Goal: Task Accomplishment & Management: Use online tool/utility

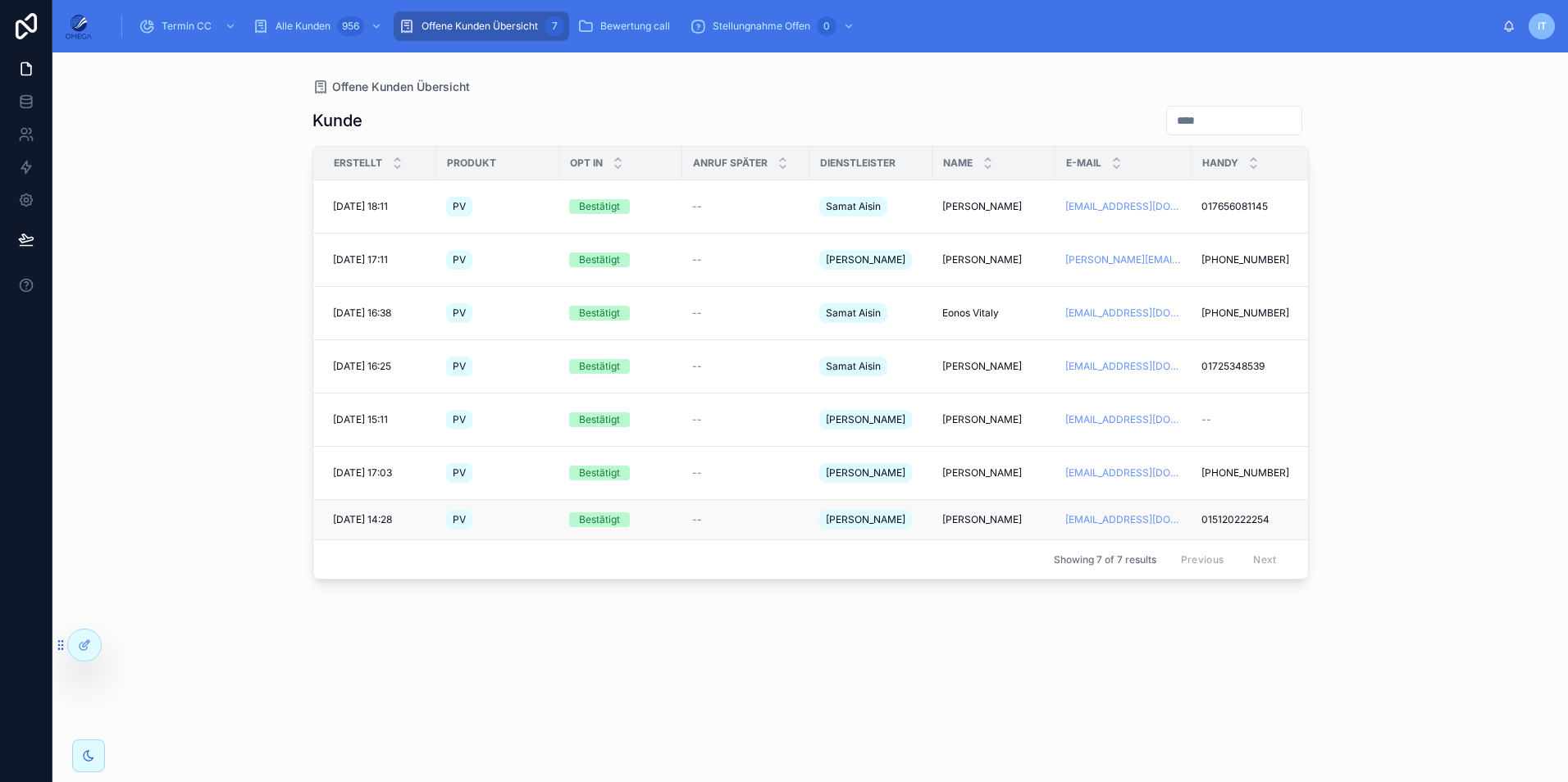
click at [991, 514] on span "[PERSON_NAME]" at bounding box center [982, 520] width 80 height 13
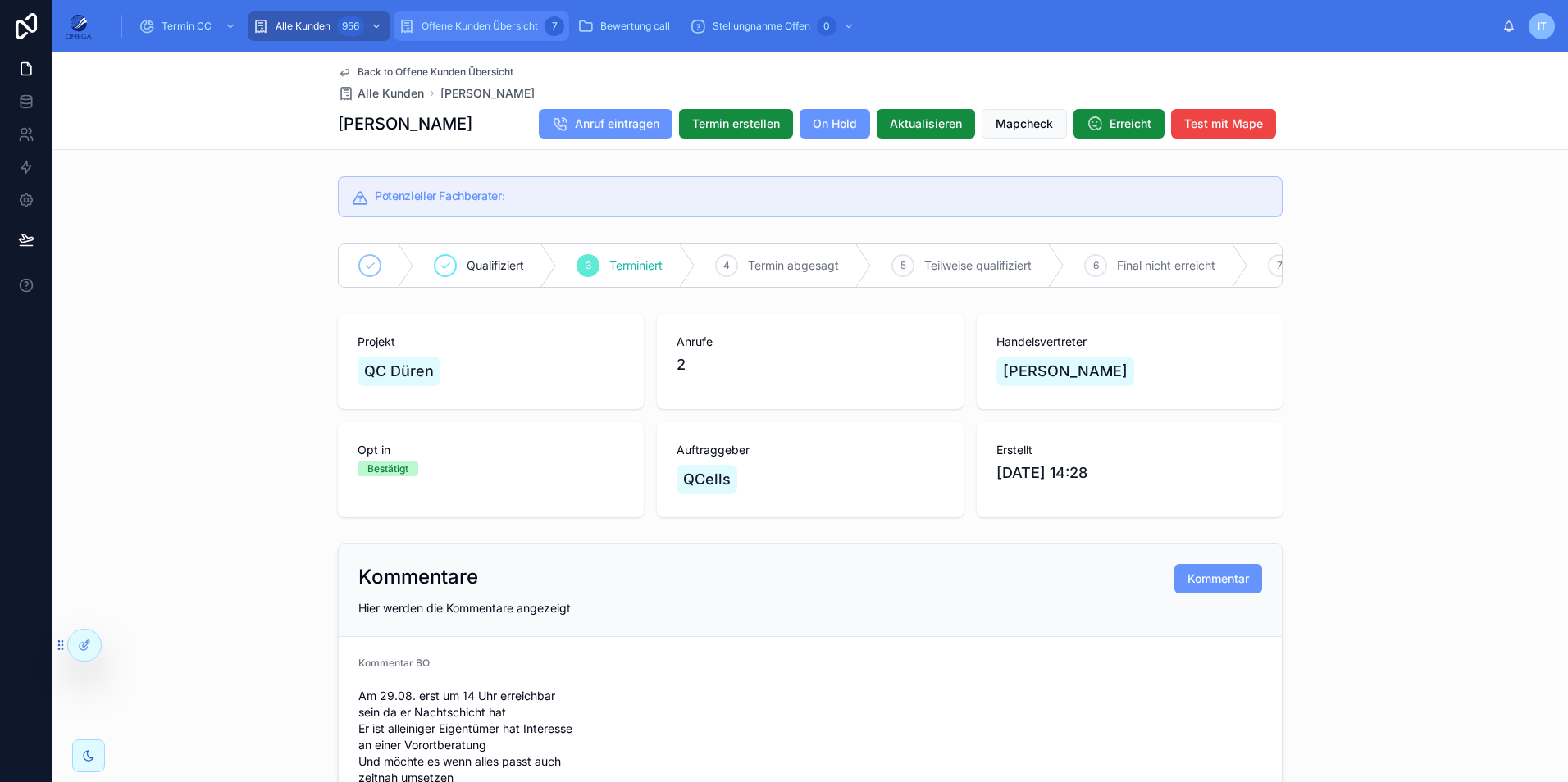
click at [470, 29] on span "Offene Kunden Übersicht" at bounding box center [480, 27] width 117 height 13
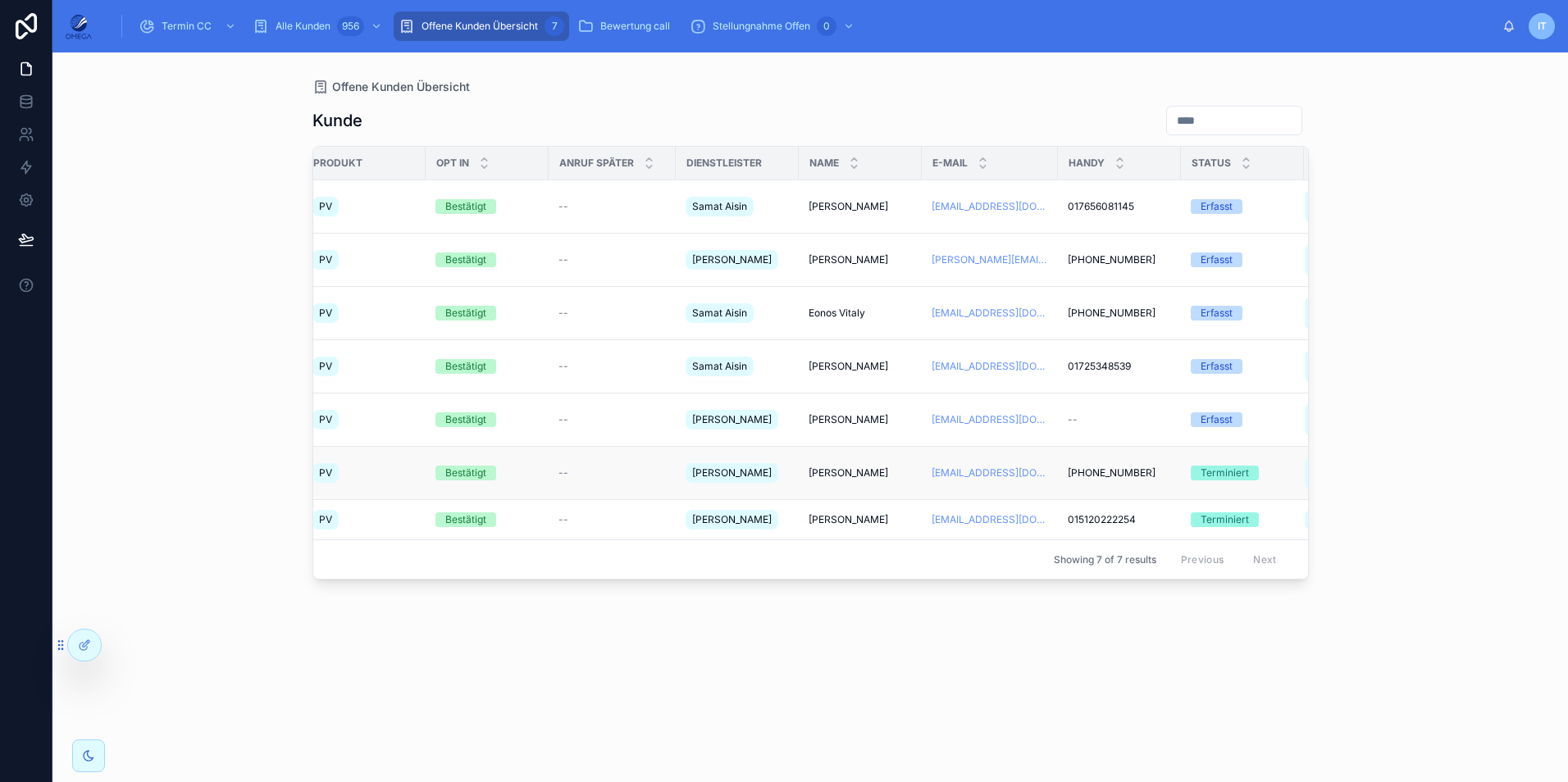
scroll to position [0, 103]
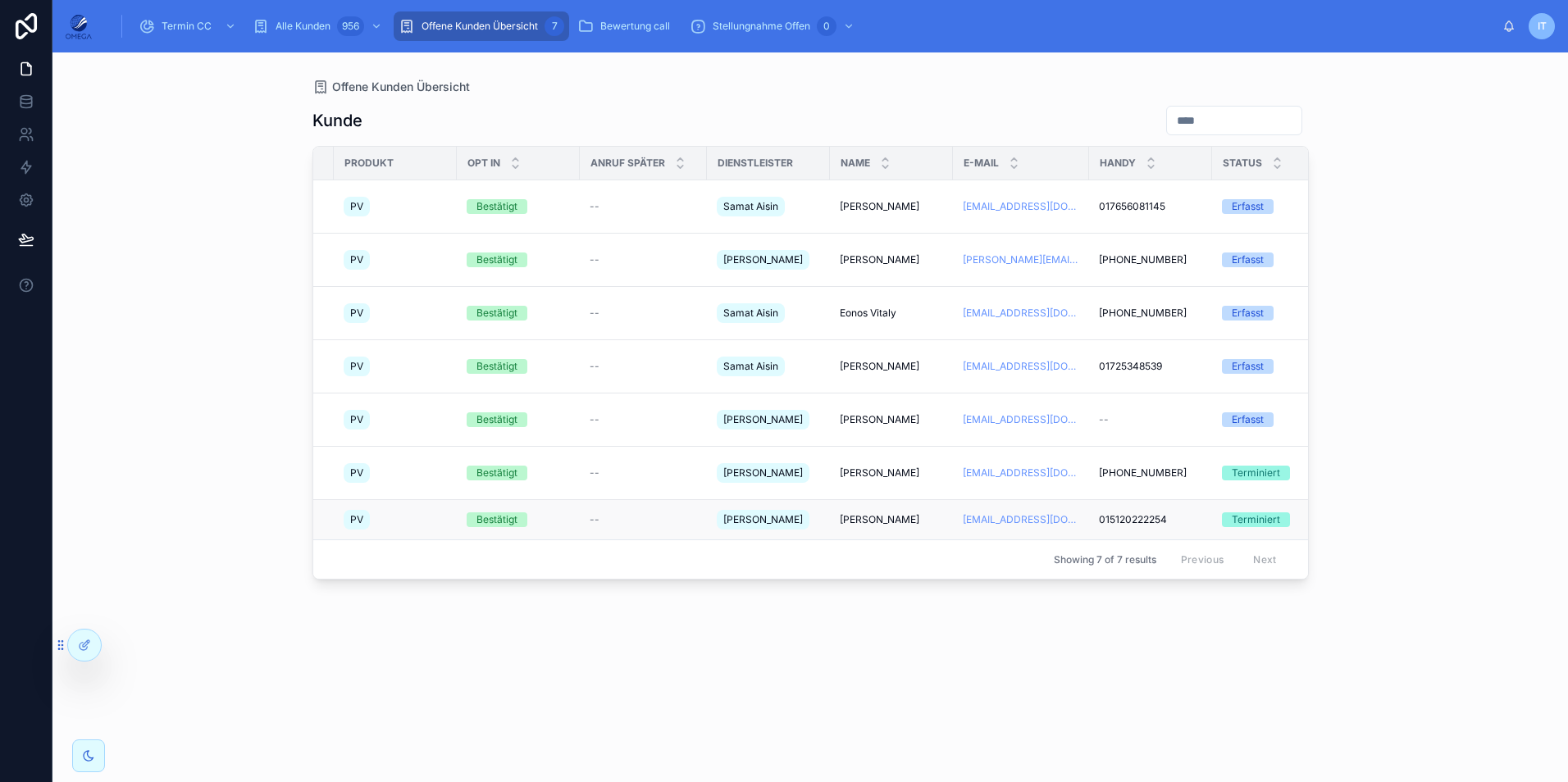
click at [870, 514] on span "[PERSON_NAME]" at bounding box center [880, 520] width 80 height 13
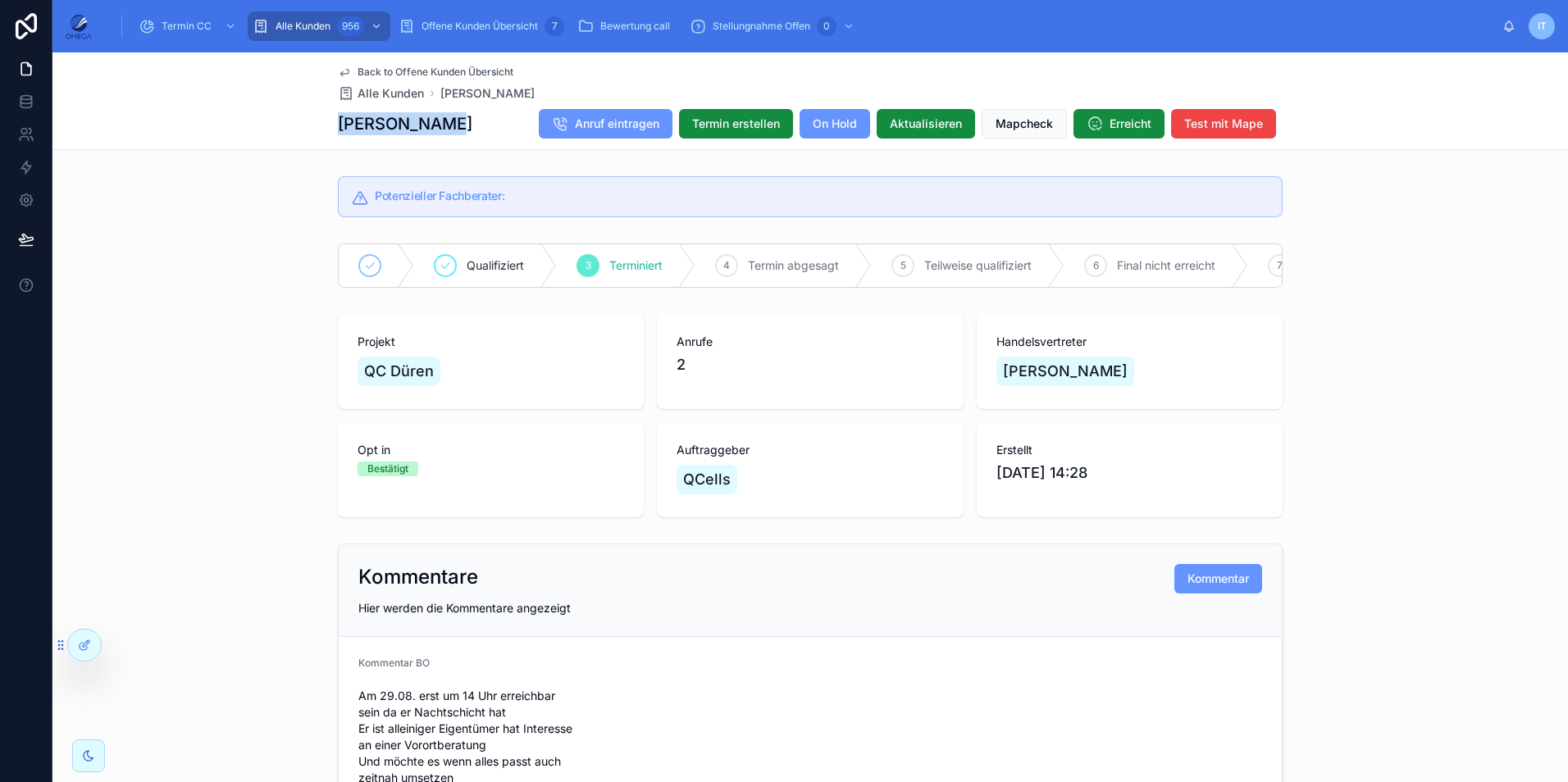
click at [338, 132] on div "[PERSON_NAME] Anruf eintragen Termin erstellen On Hold Aktualisieren Mapcheck E…" at bounding box center [810, 124] width 944 height 31
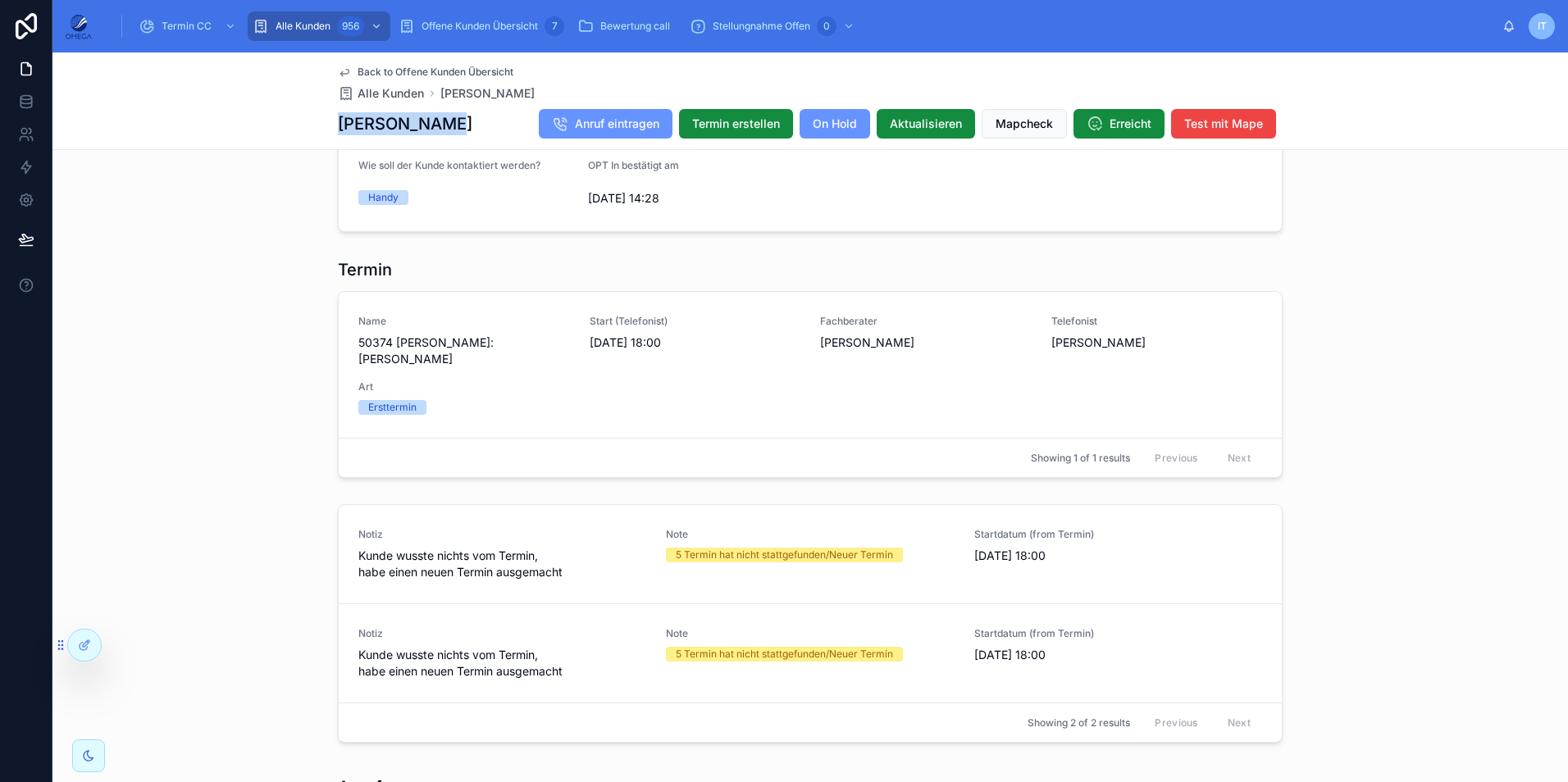
scroll to position [1394, 0]
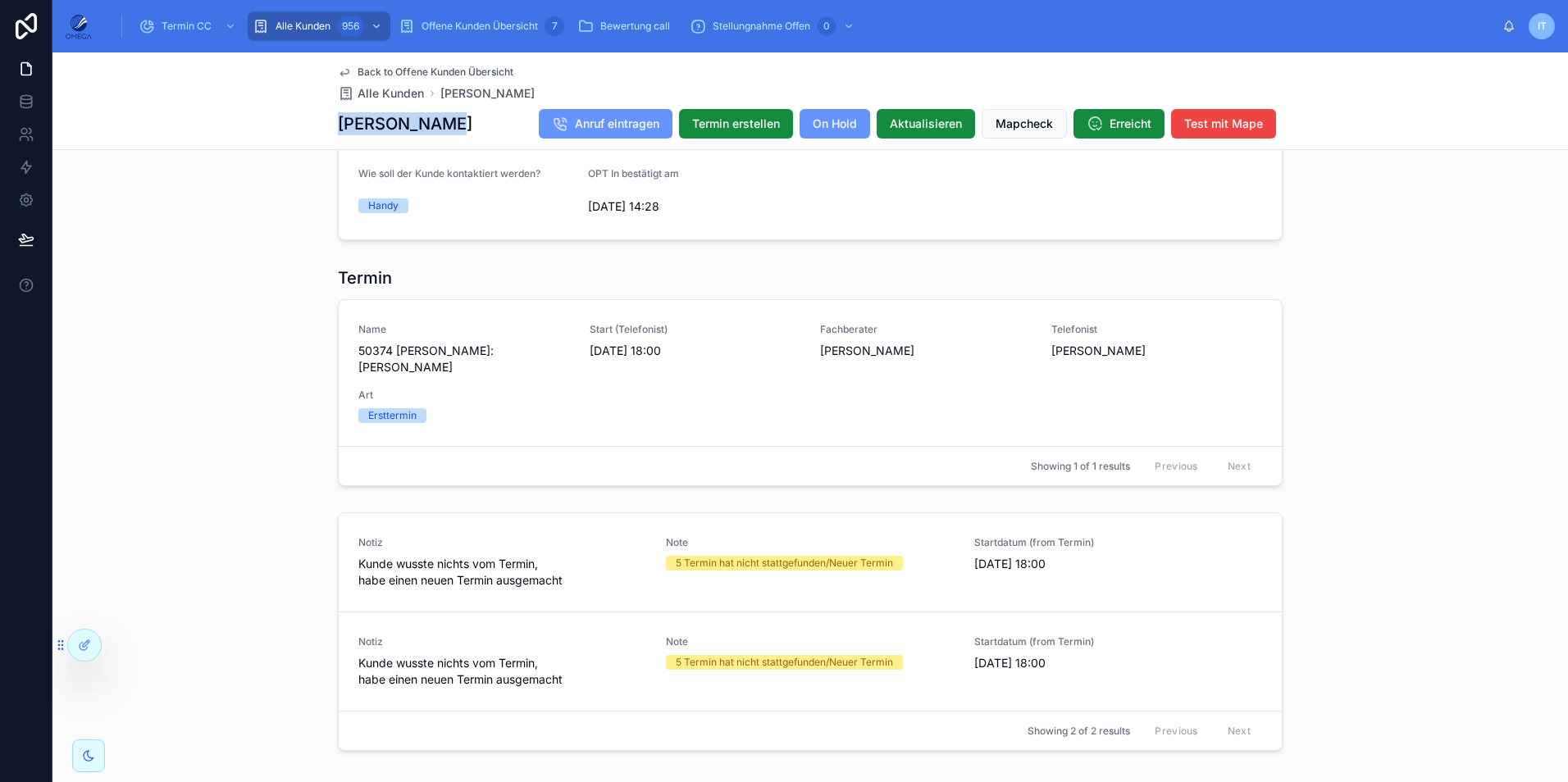
click at [449, 66] on span "Back to Offene Kunden Übersicht" at bounding box center [436, 72] width 156 height 13
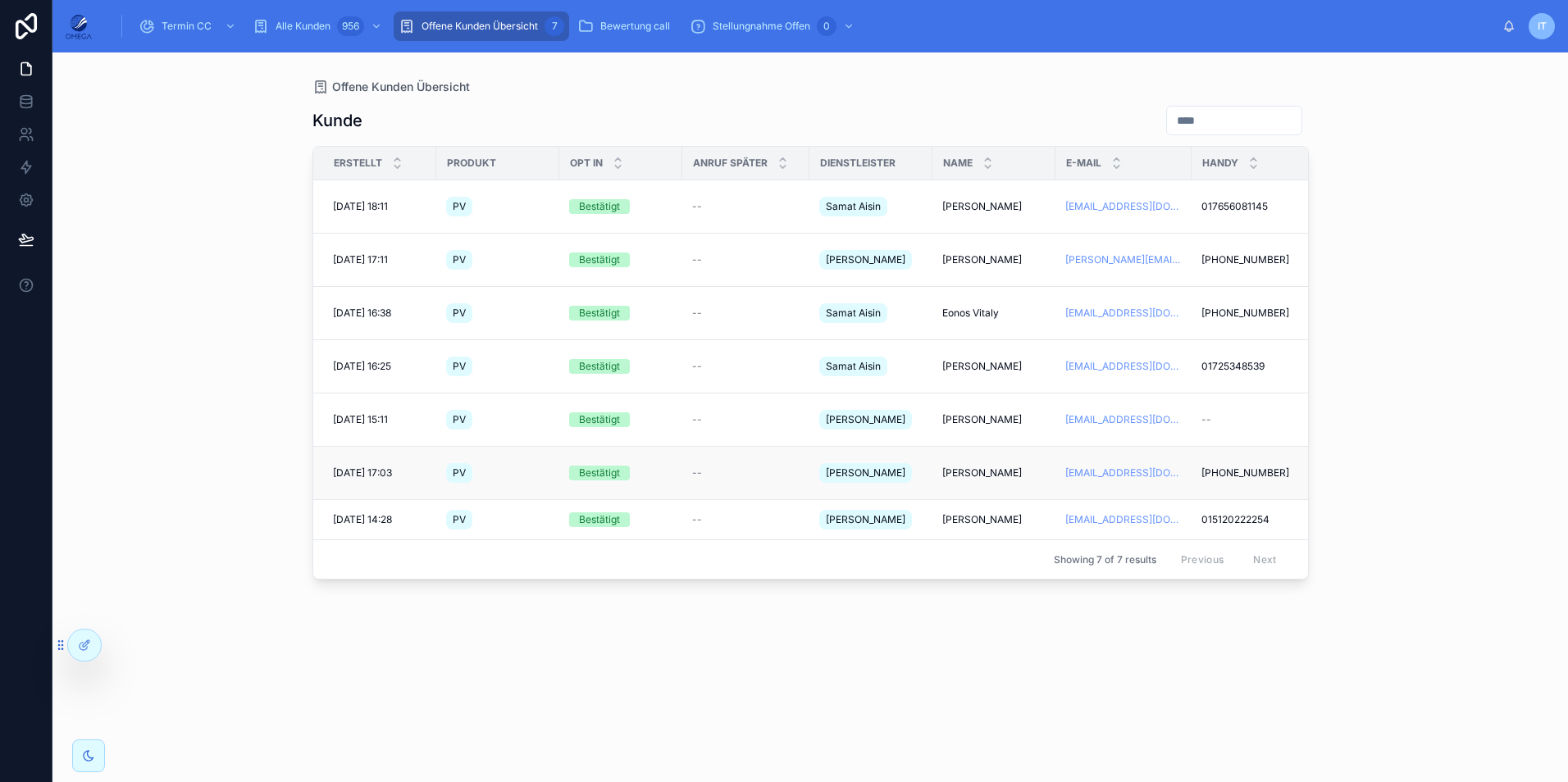
click at [966, 466] on span "[PERSON_NAME]" at bounding box center [982, 473] width 80 height 13
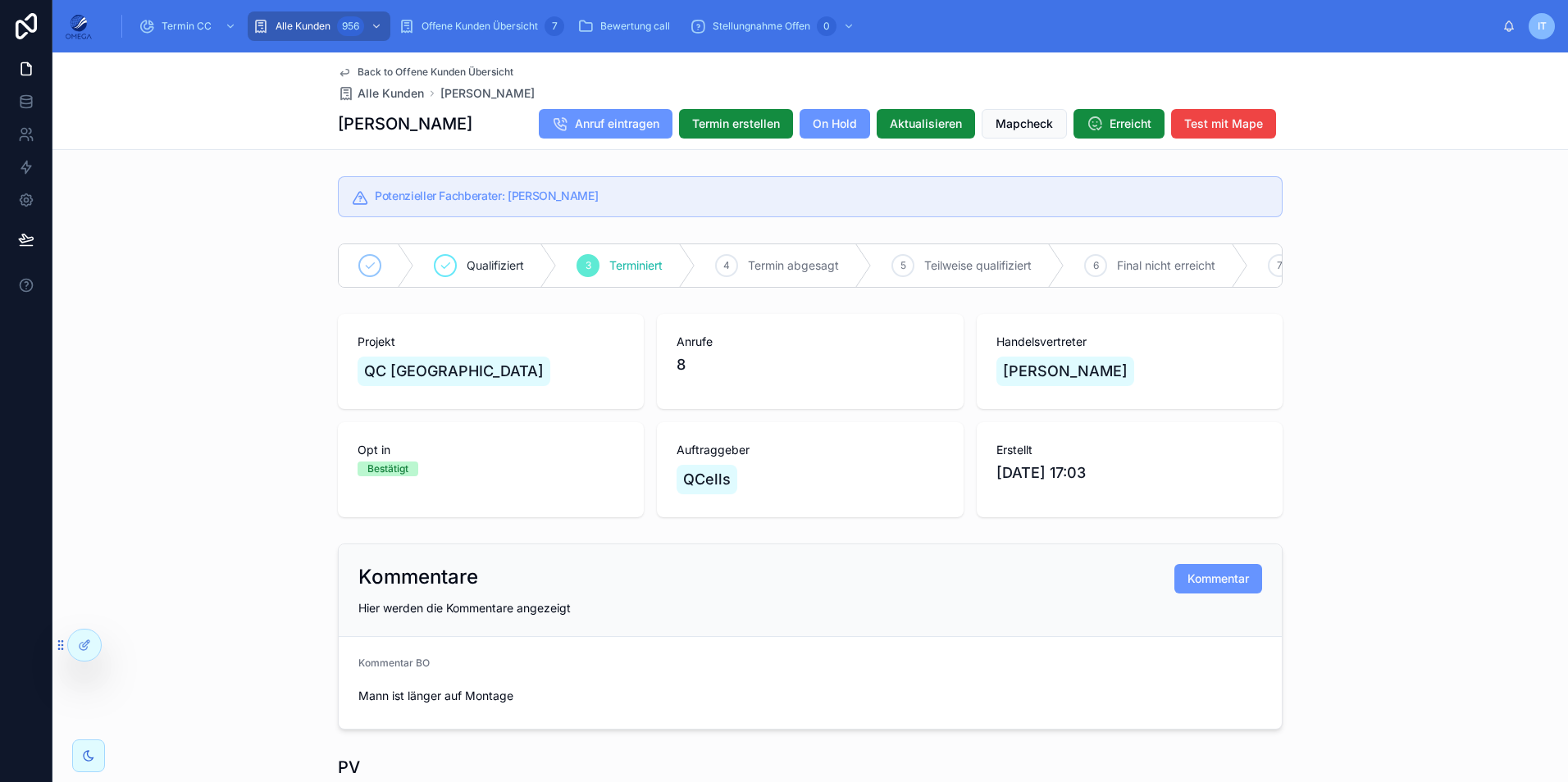
click at [466, 129] on div "[PERSON_NAME] Anruf eintragen Termin erstellen On Hold Aktualisieren Mapcheck E…" at bounding box center [810, 124] width 944 height 31
drag, startPoint x: 1369, startPoint y: 163, endPoint x: 1259, endPoint y: 235, distance: 131.5
drag, startPoint x: 466, startPoint y: 130, endPoint x: 334, endPoint y: 123, distance: 132.2
click at [338, 123] on div "[PERSON_NAME] Anruf eintragen Termin erstellen On Hold Aktualisieren Mapcheck E…" at bounding box center [810, 124] width 944 height 31
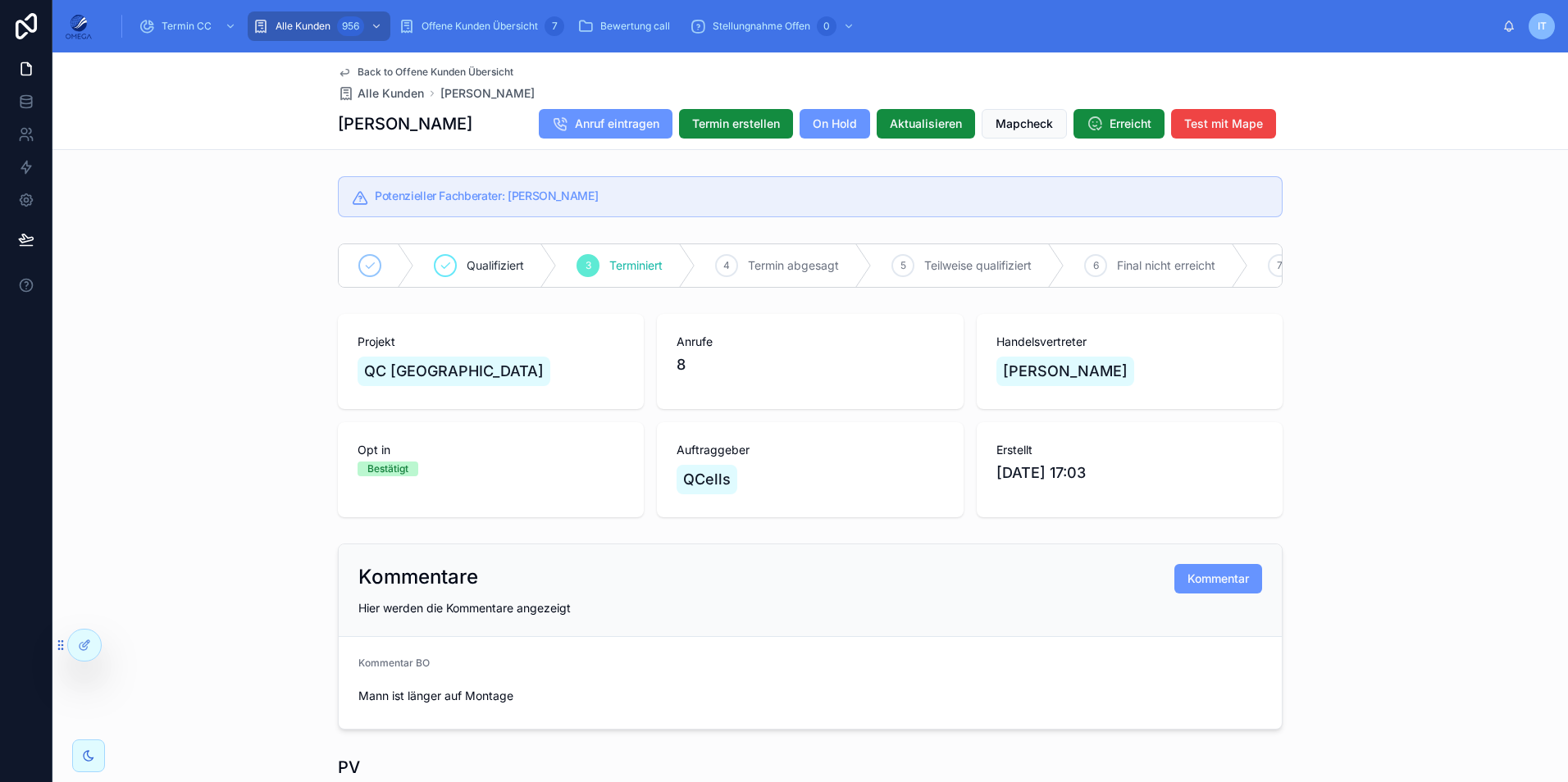
copy h1 "[PERSON_NAME]"
click at [1312, 267] on div "Qualifiziert 3 Terminiert 4 Termin abgesagt 5 Teilweise qualifiziert 6 Final ni…" at bounding box center [809, 265] width 1515 height 57
click at [481, 26] on span "Offene Kunden Übersicht" at bounding box center [480, 27] width 117 height 13
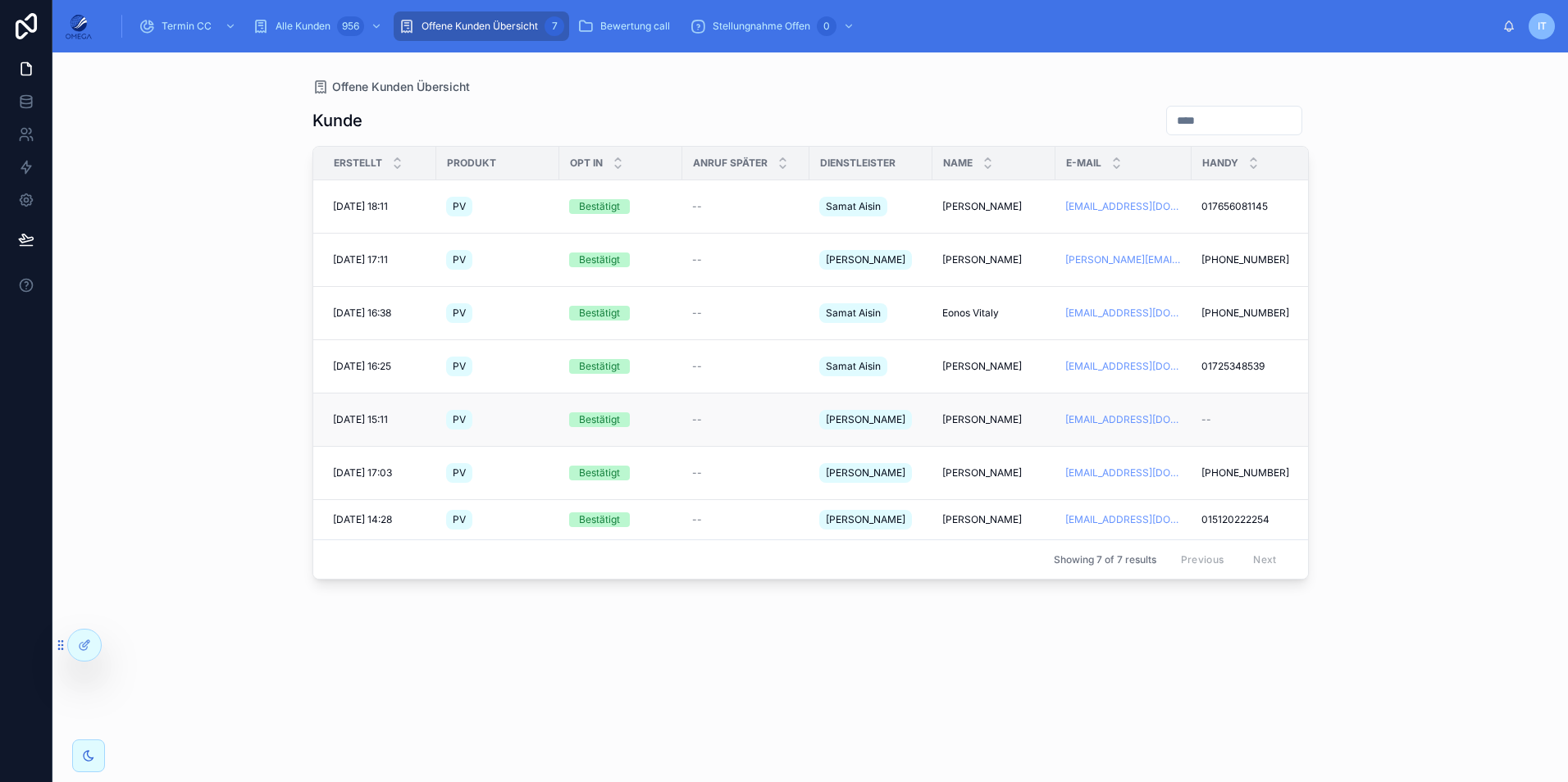
click at [963, 413] on span "[PERSON_NAME]" at bounding box center [982, 420] width 80 height 13
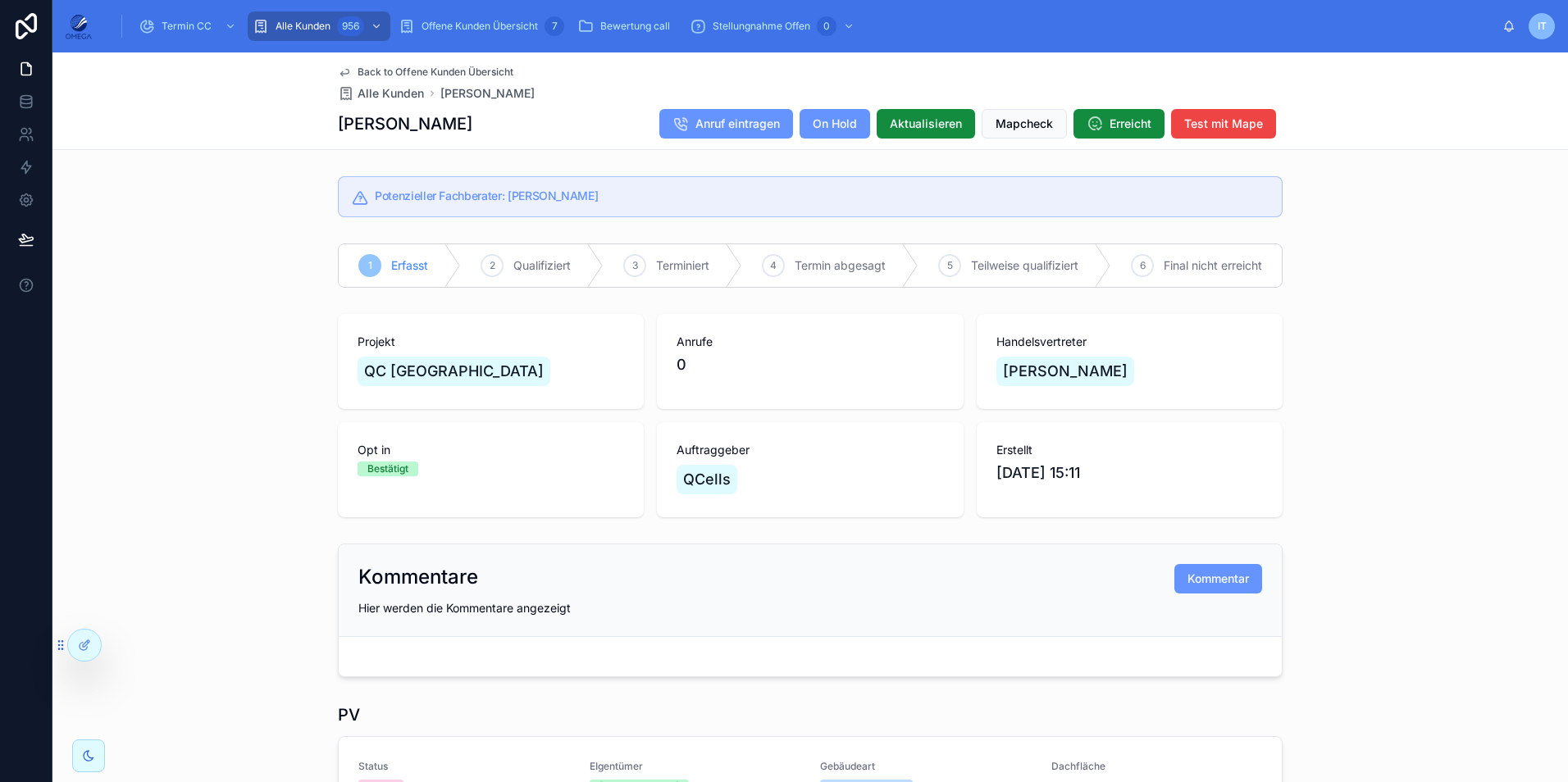
click at [402, 71] on span "Back to Offene Kunden Übersicht" at bounding box center [436, 72] width 156 height 13
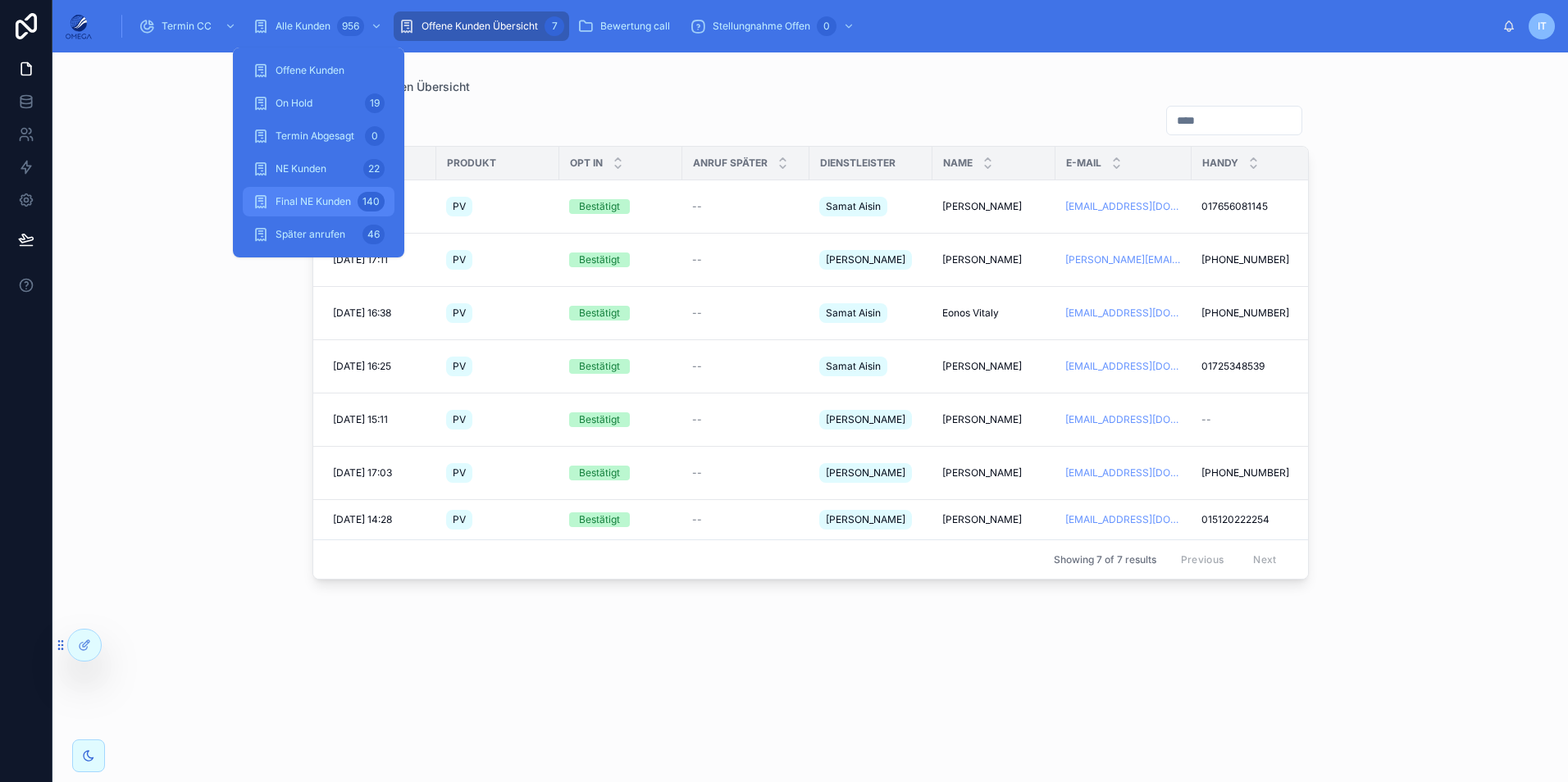
click at [316, 205] on span "Final NE Kunden" at bounding box center [313, 202] width 75 height 13
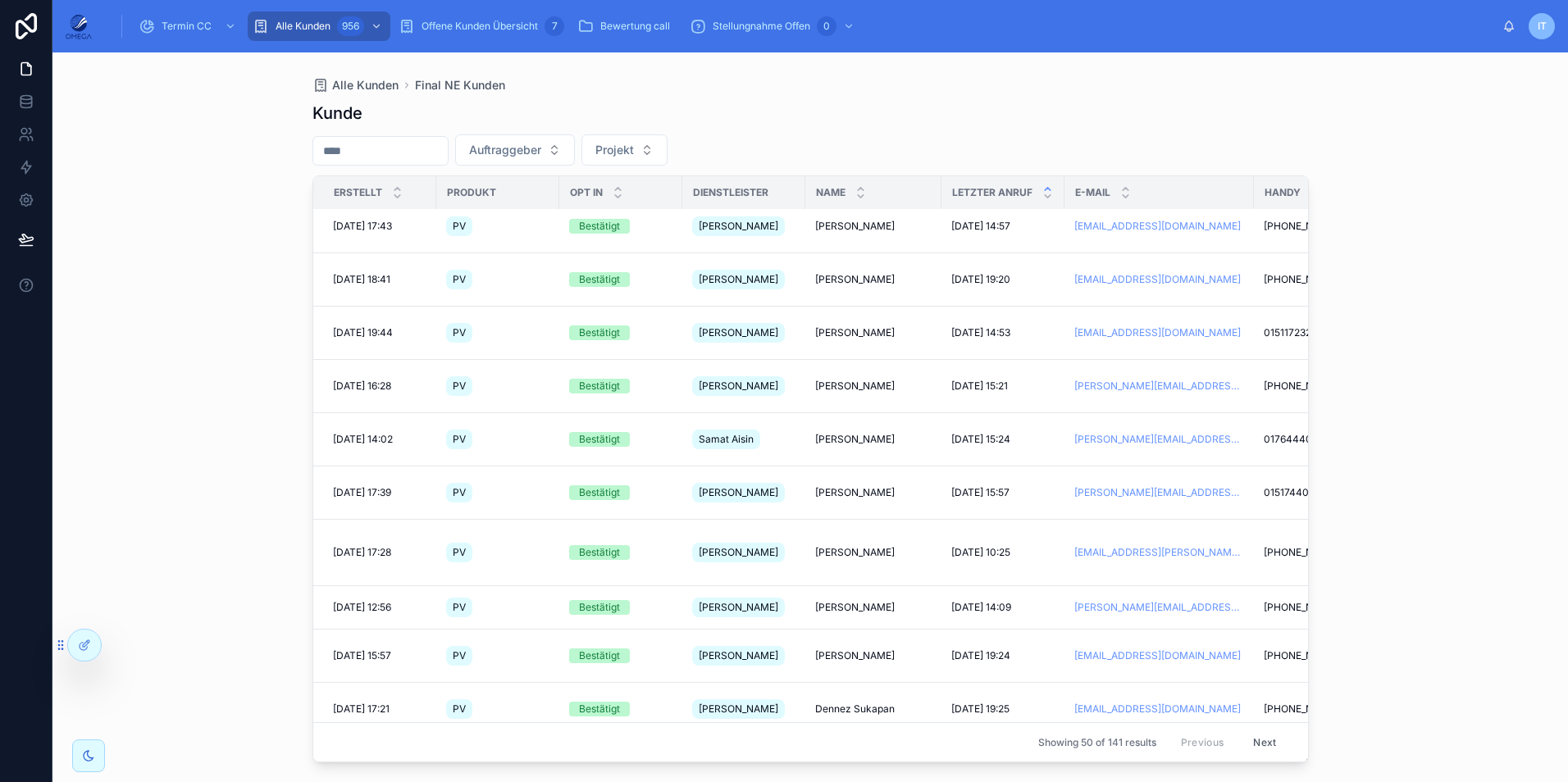
scroll to position [1810, 0]
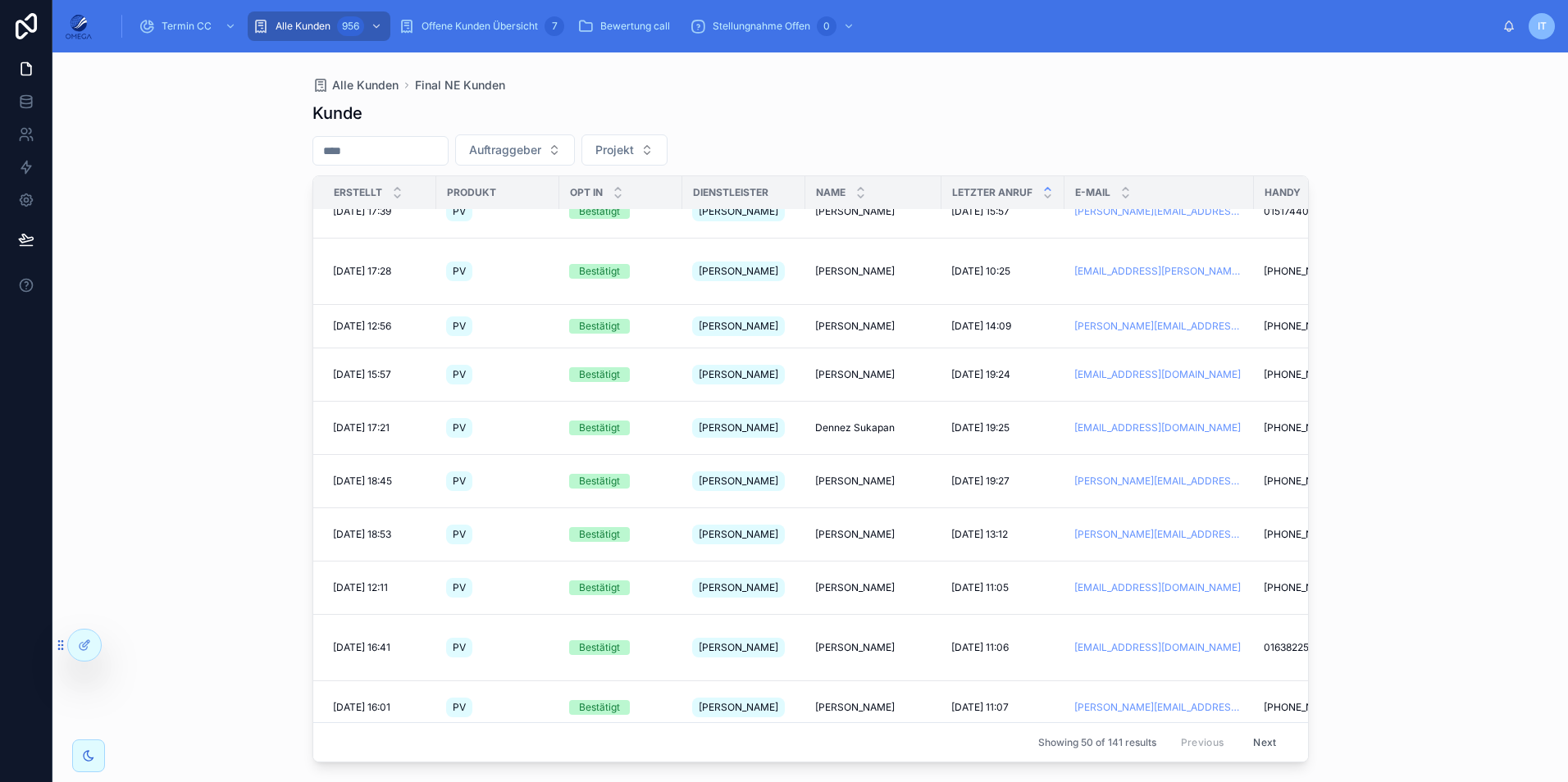
click at [1255, 730] on button "Next" at bounding box center [1264, 742] width 46 height 26
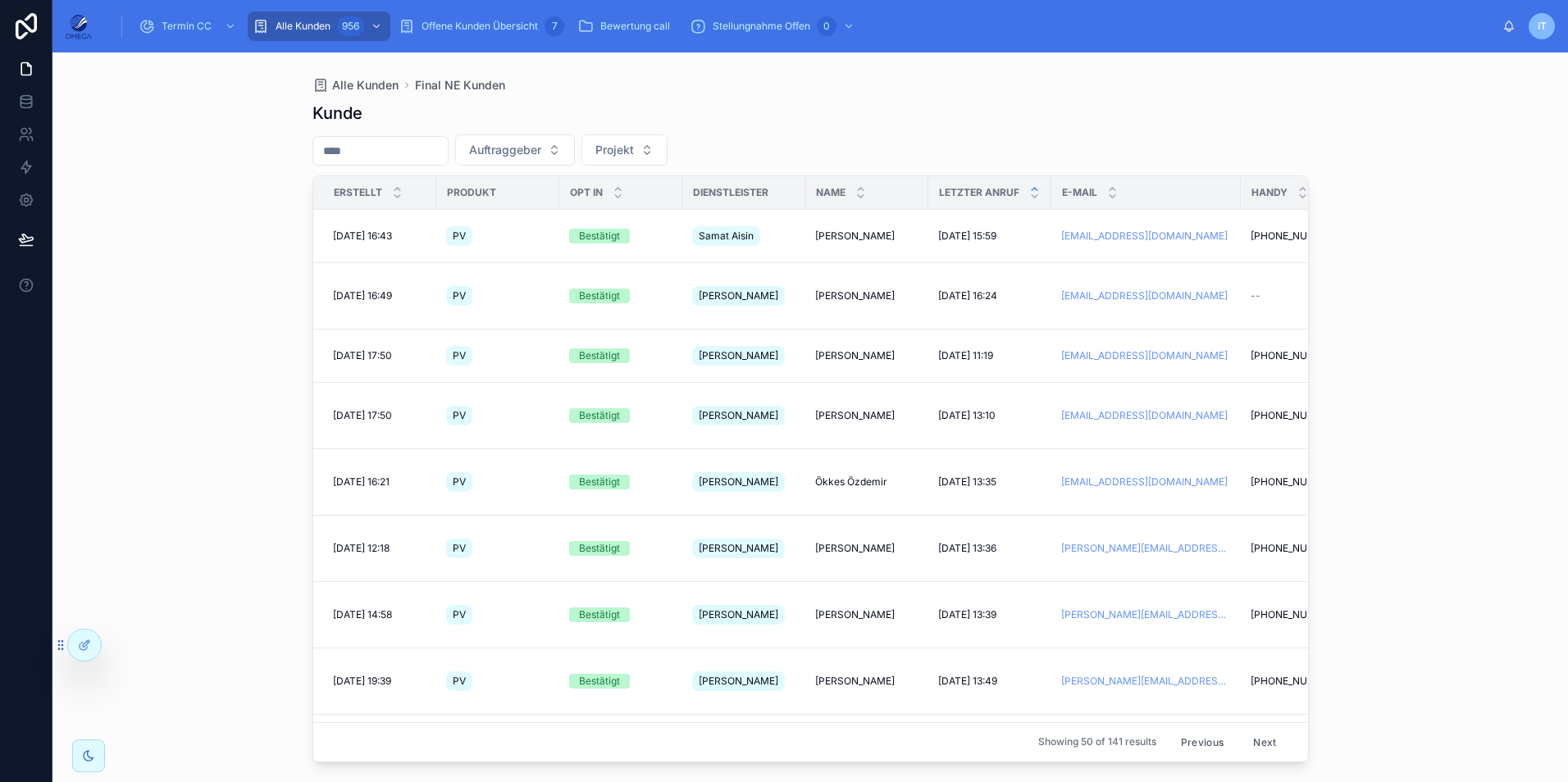
click at [1248, 735] on button "Next" at bounding box center [1264, 742] width 46 height 26
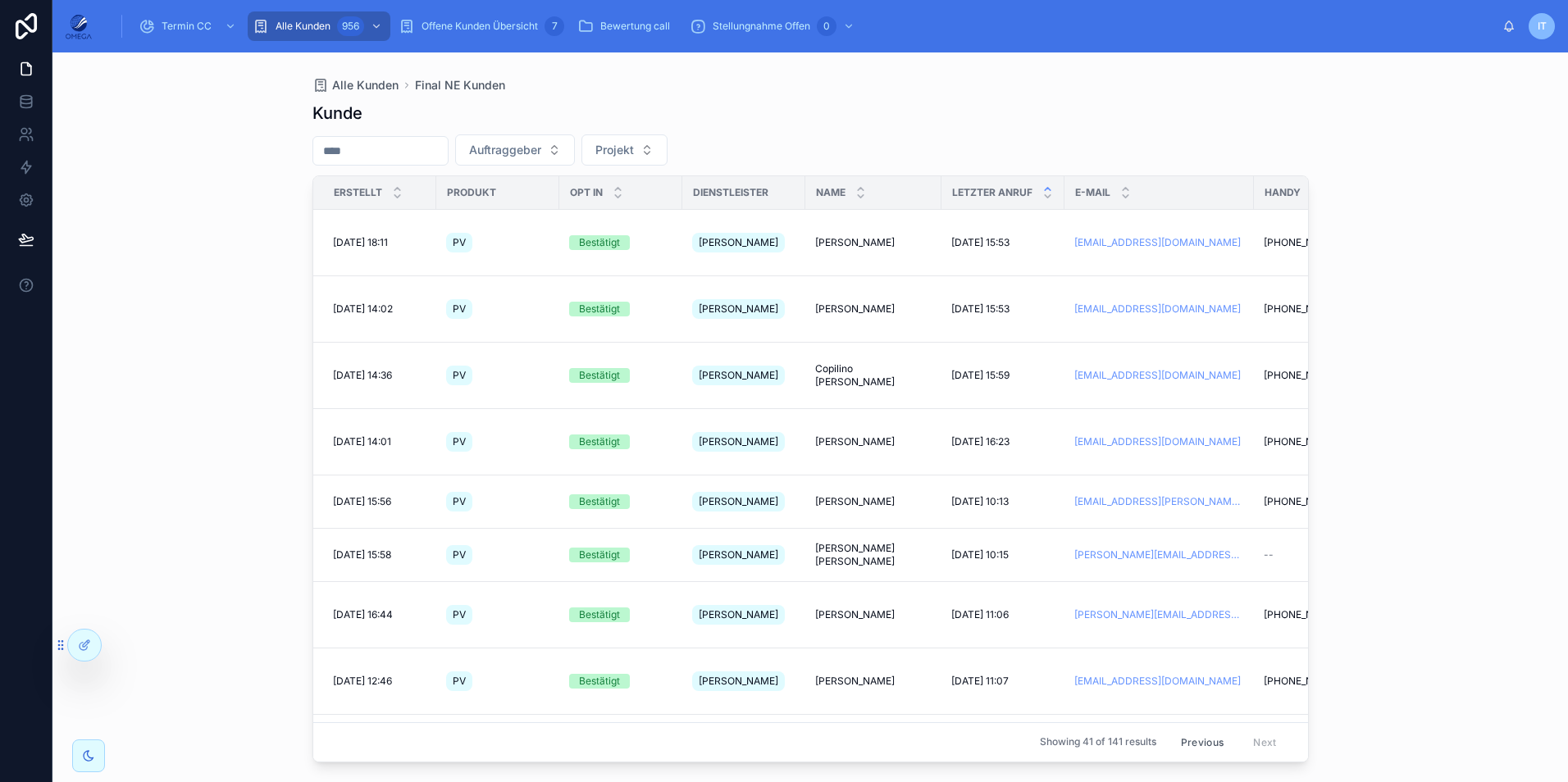
click at [1190, 736] on button "Previous" at bounding box center [1202, 742] width 65 height 26
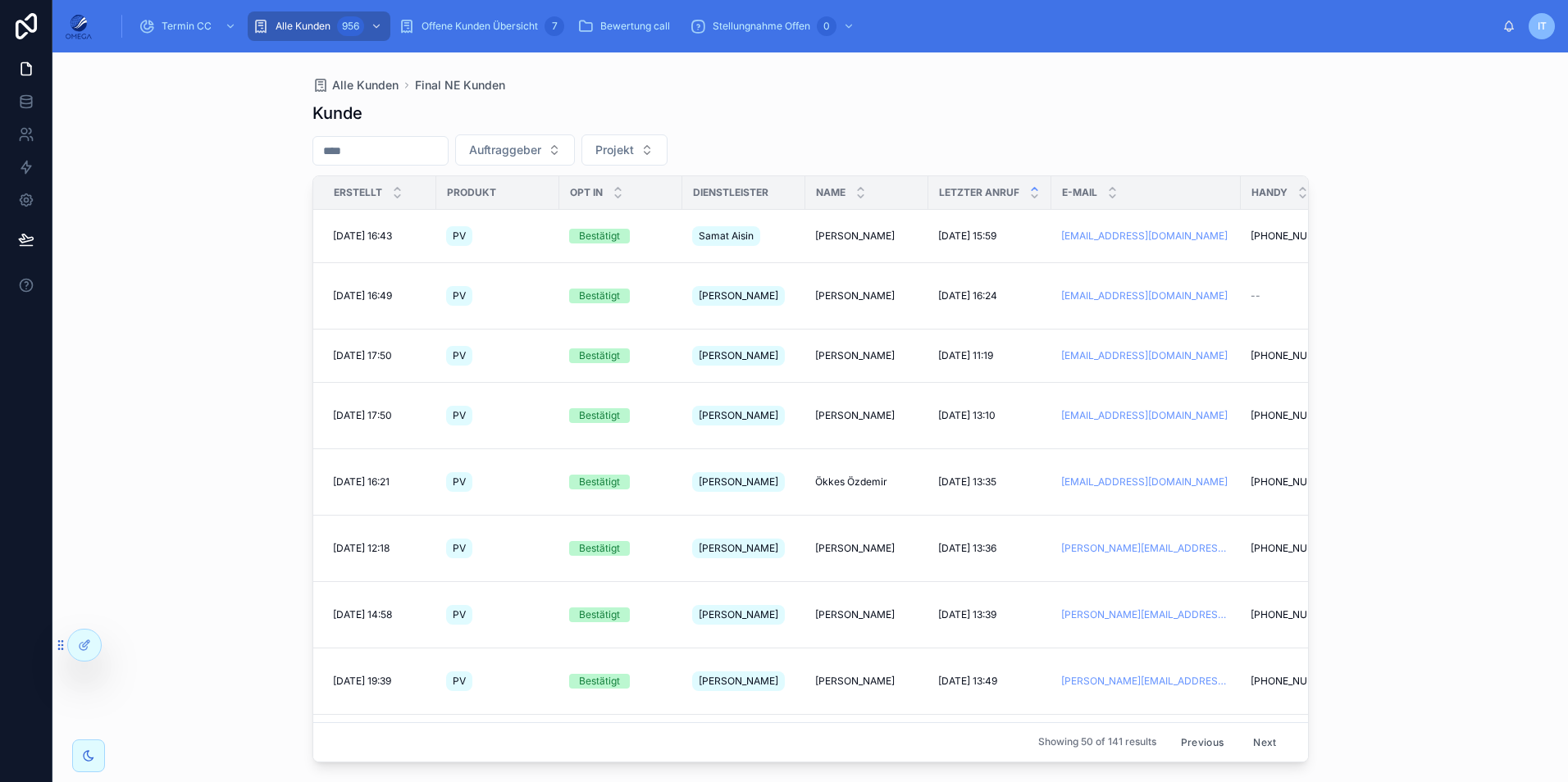
click at [1184, 730] on button "Previous" at bounding box center [1202, 742] width 65 height 26
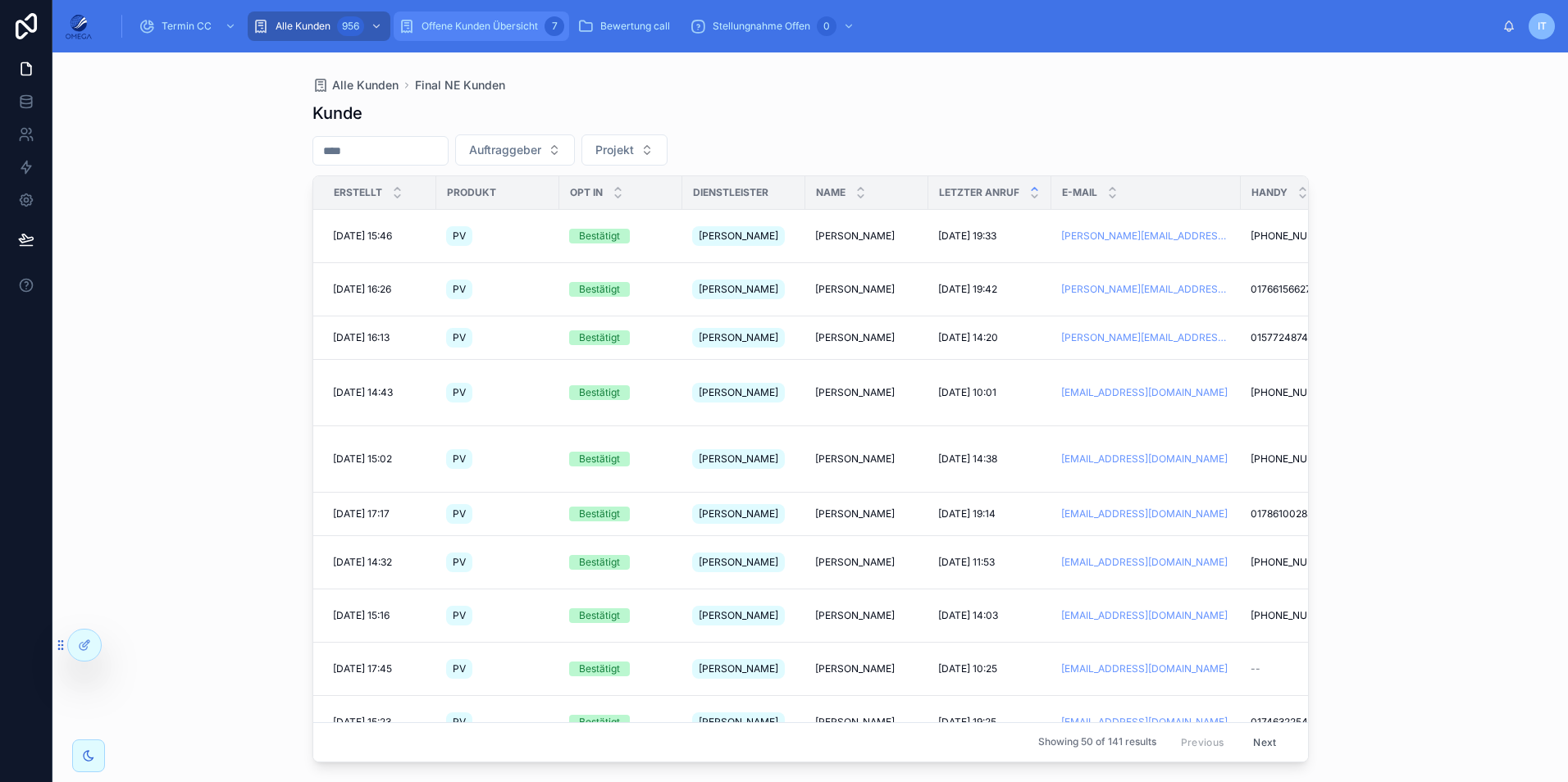
click at [493, 22] on span "Offene Kunden Übersicht" at bounding box center [480, 27] width 117 height 13
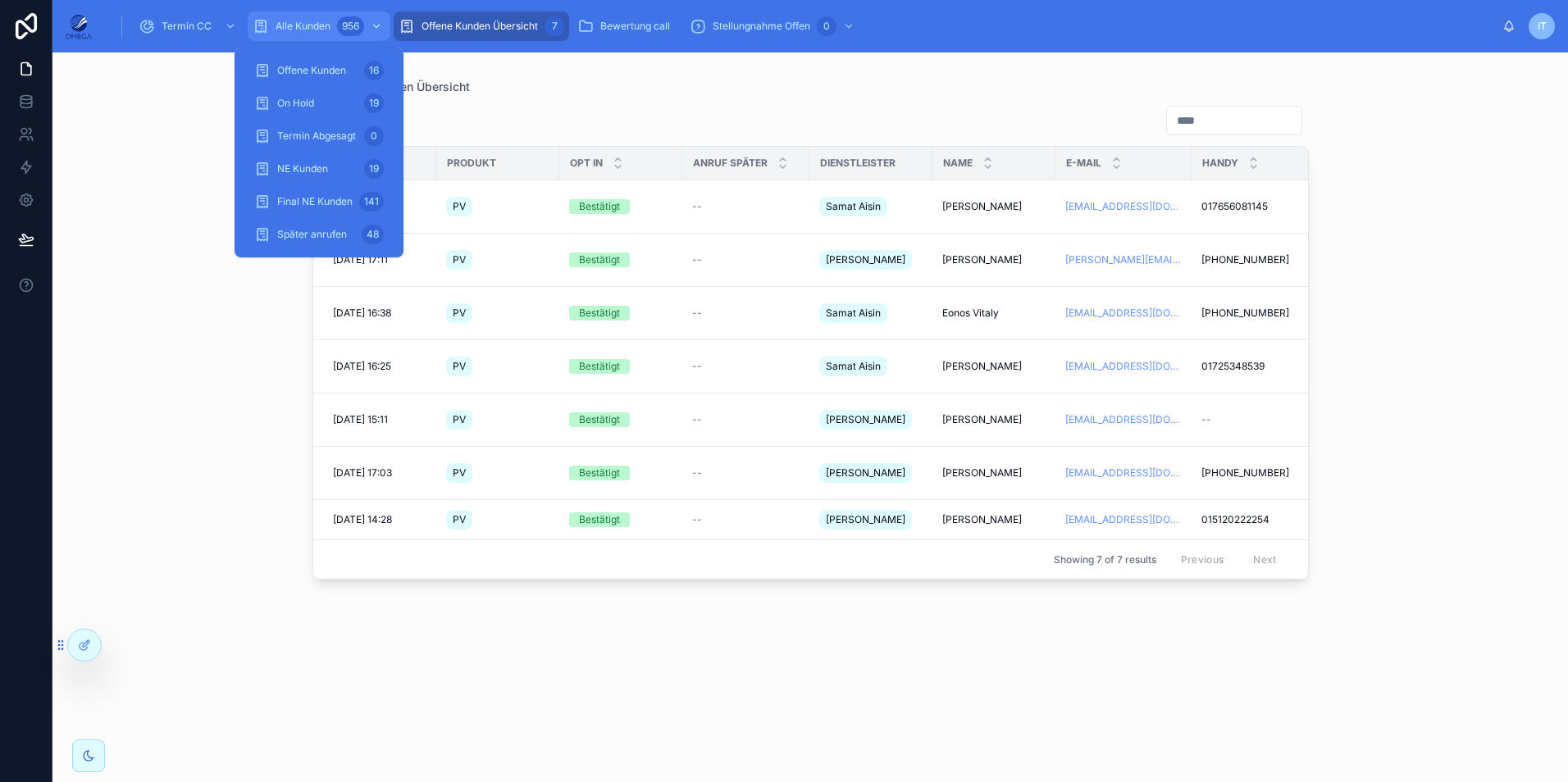
click at [322, 17] on div "Alle Kunden 956" at bounding box center [319, 27] width 133 height 27
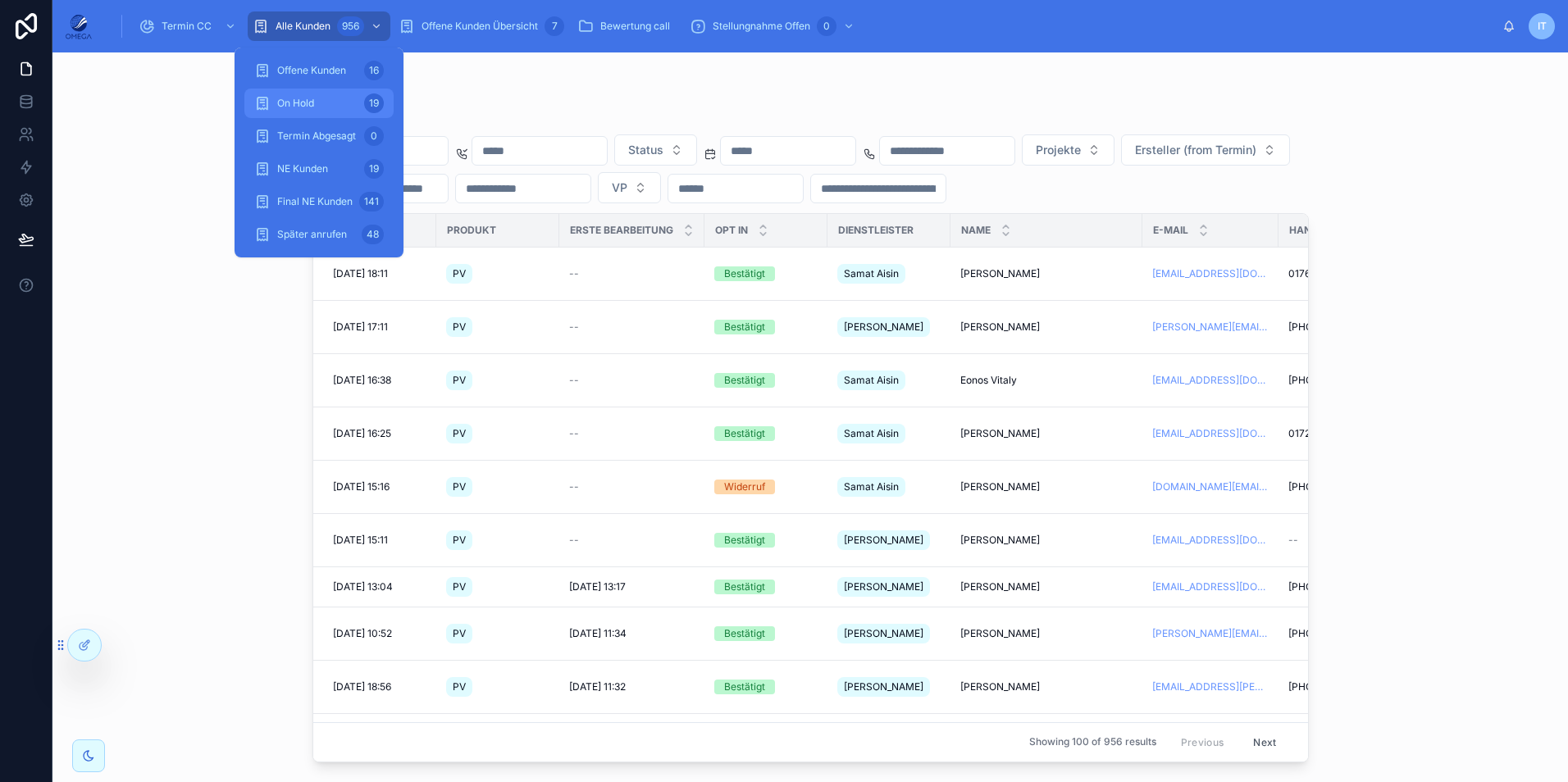
click at [315, 112] on div "On Hold 19" at bounding box center [319, 104] width 129 height 27
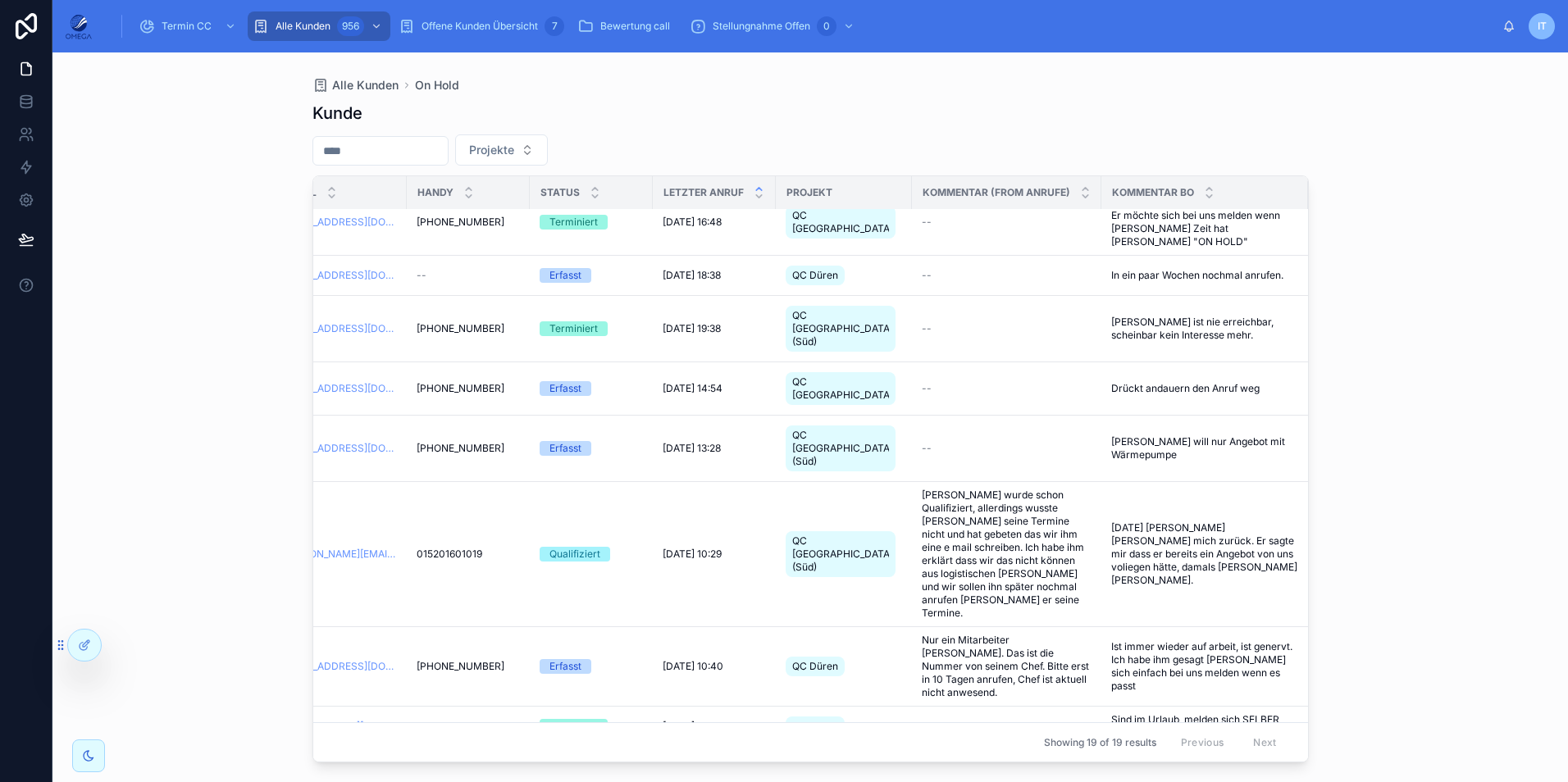
scroll to position [459, 535]
click at [706, 720] on span "[DATE] 17:22" at bounding box center [691, 726] width 58 height 13
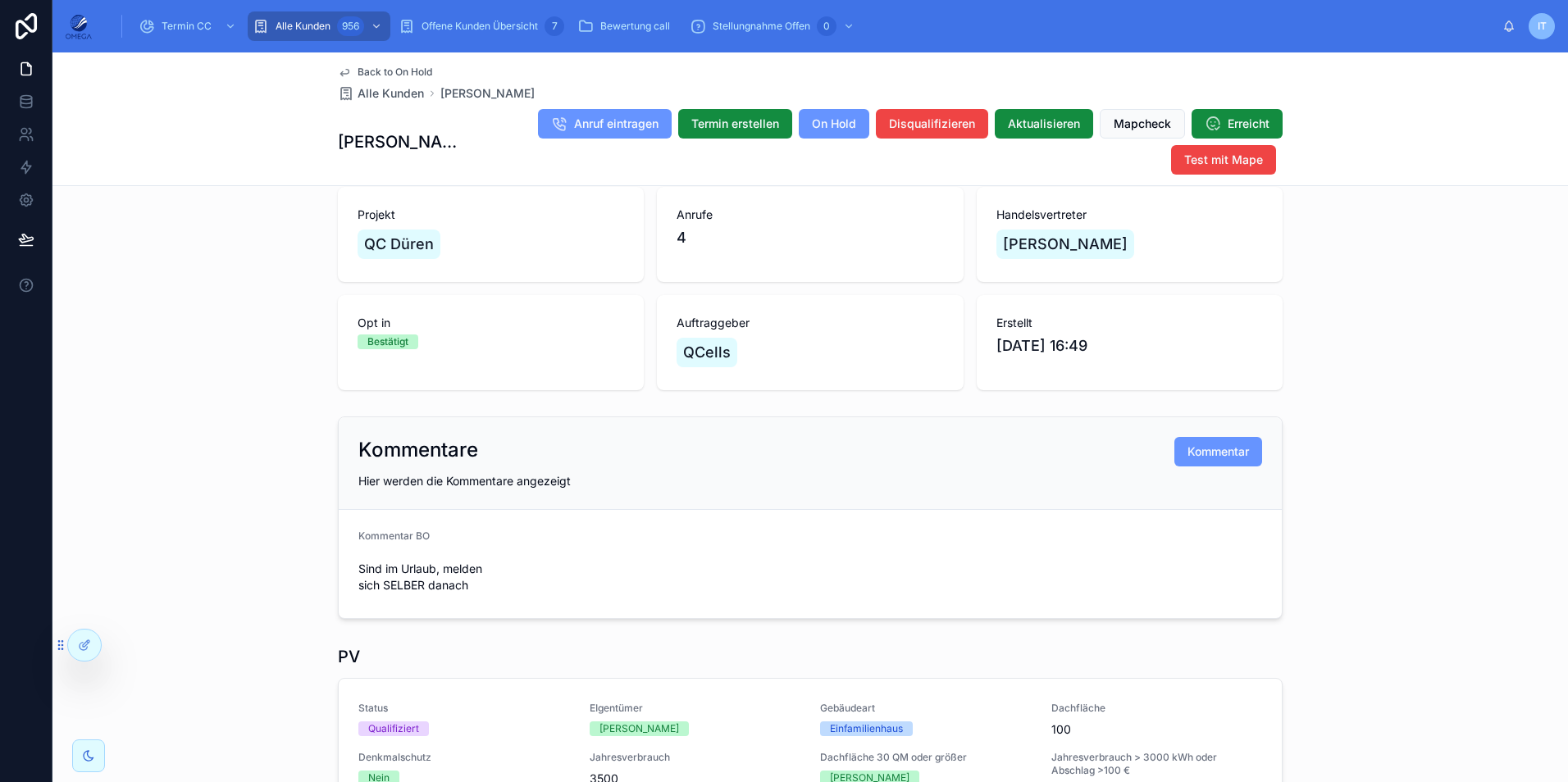
scroll to position [200, 0]
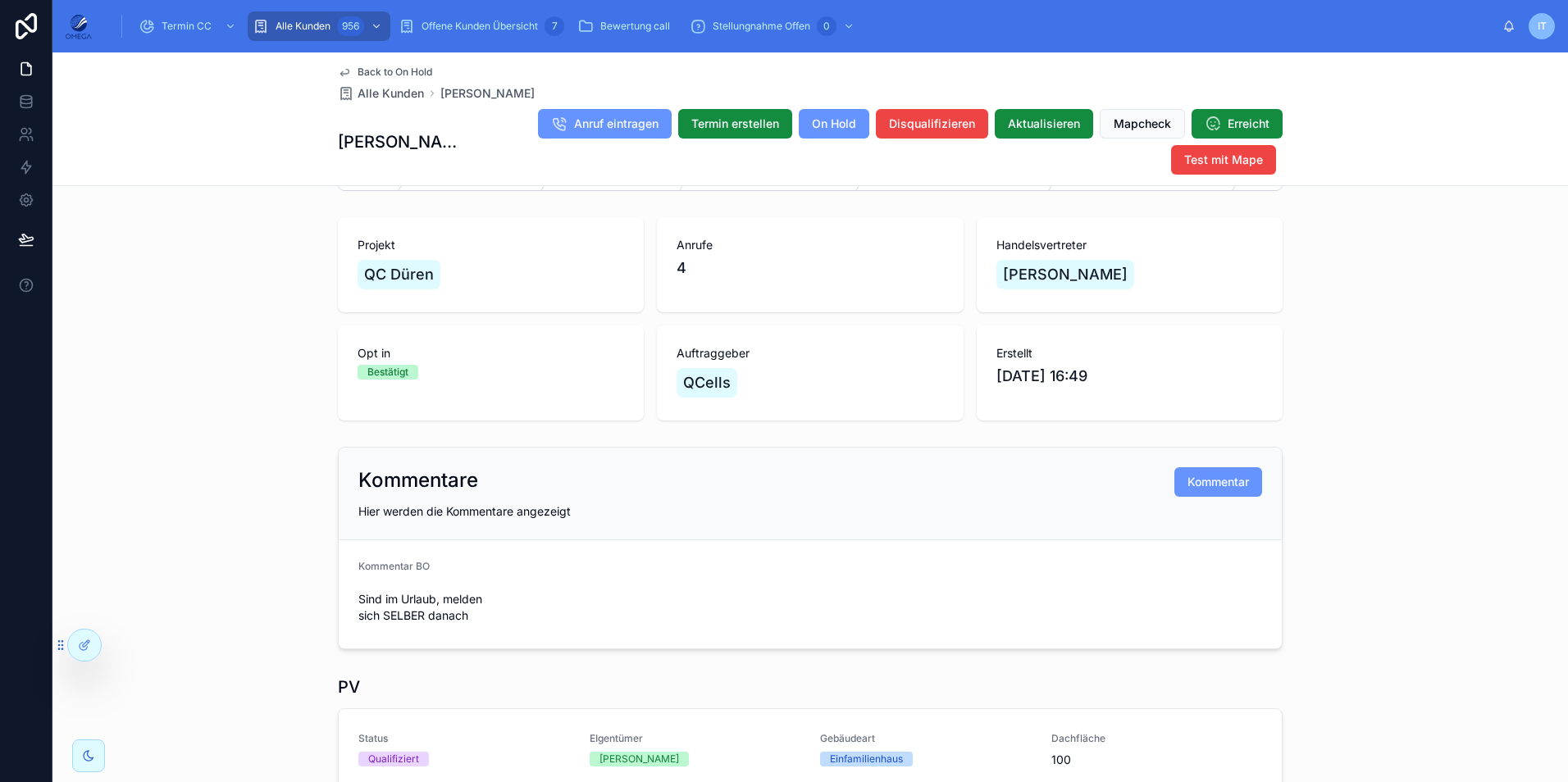
click at [378, 68] on span "Back to On Hold" at bounding box center [395, 72] width 75 height 13
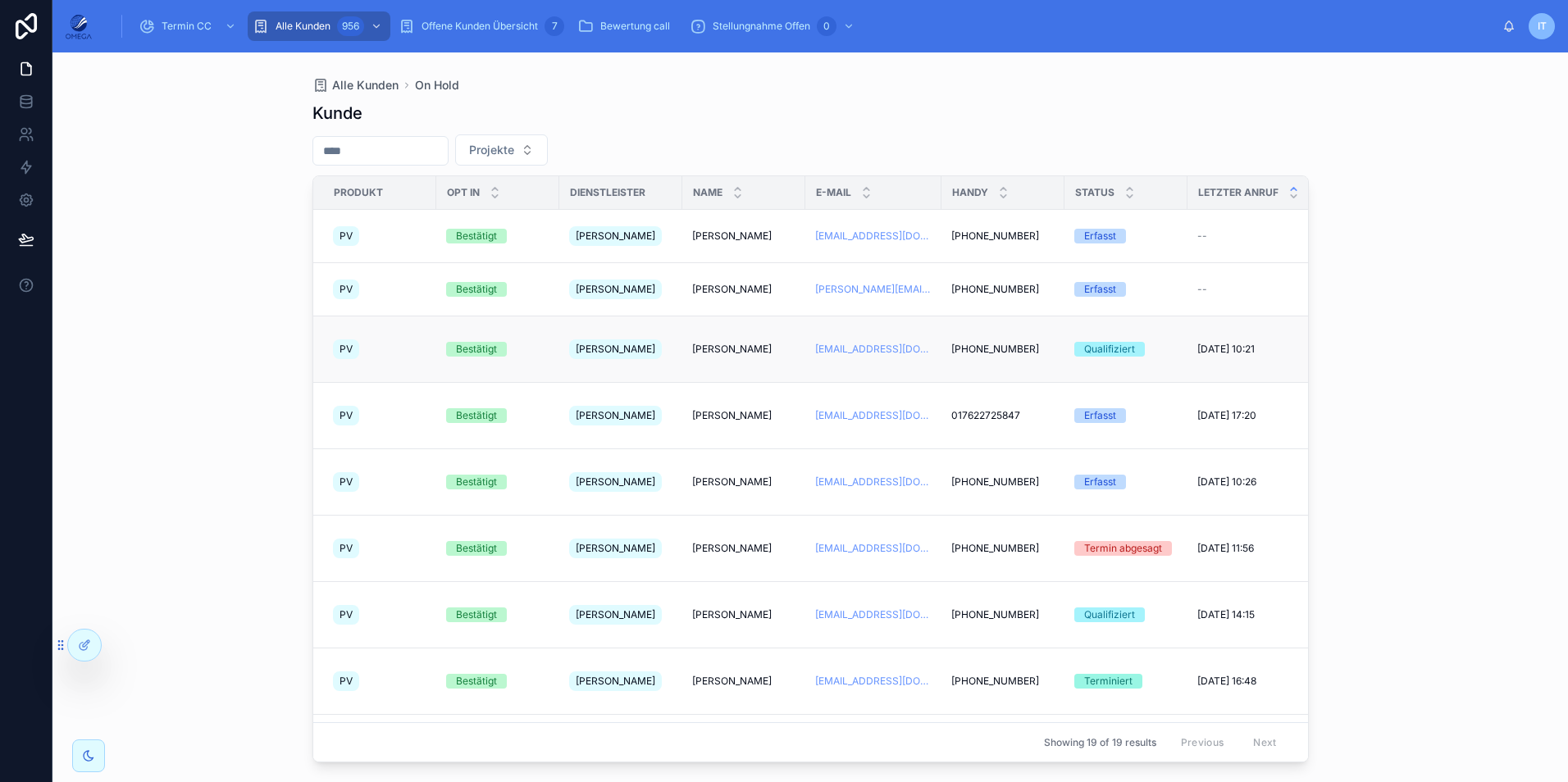
click at [754, 343] on span "[PERSON_NAME]" at bounding box center [732, 350] width 80 height 13
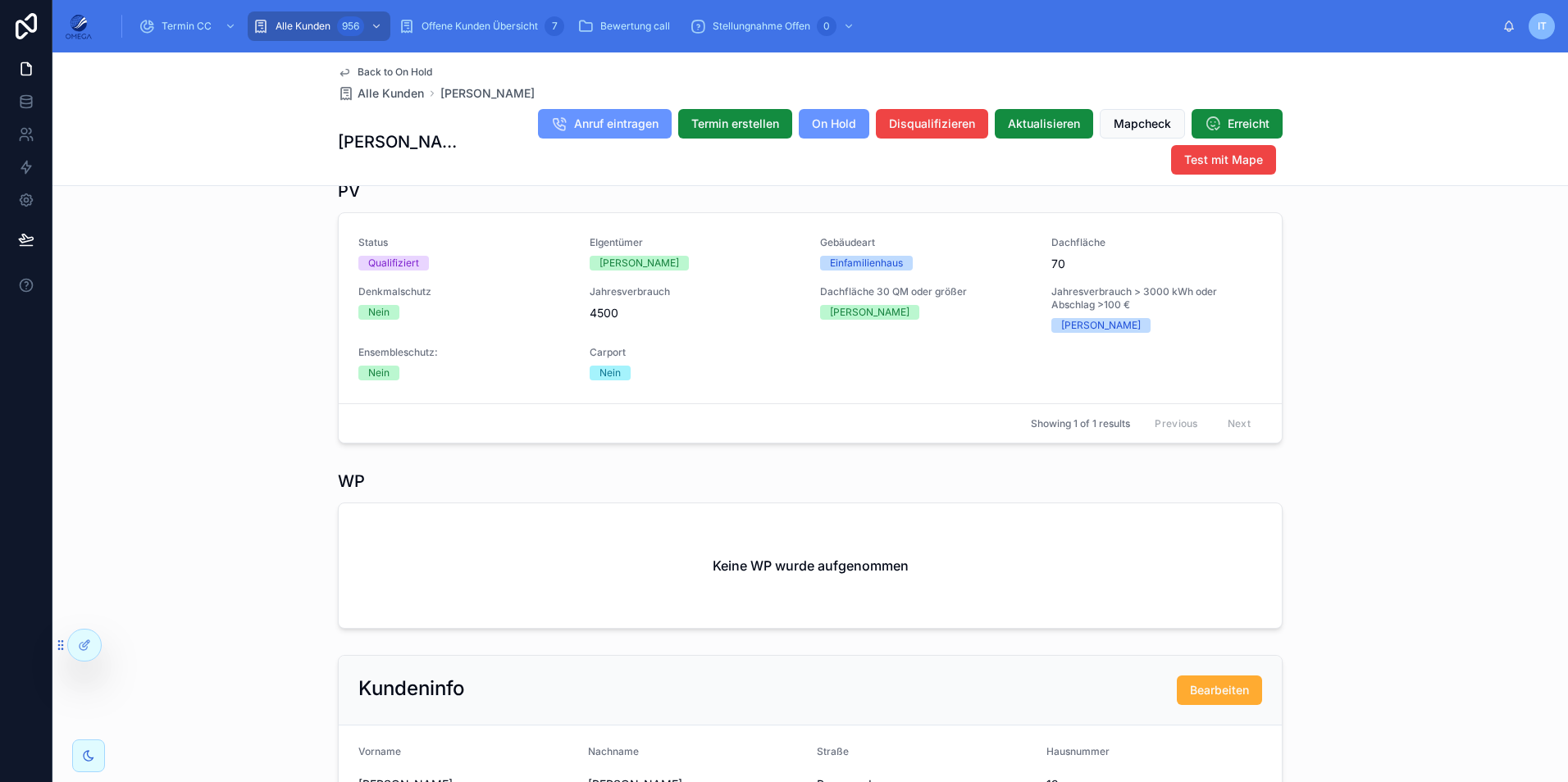
scroll to position [681, 0]
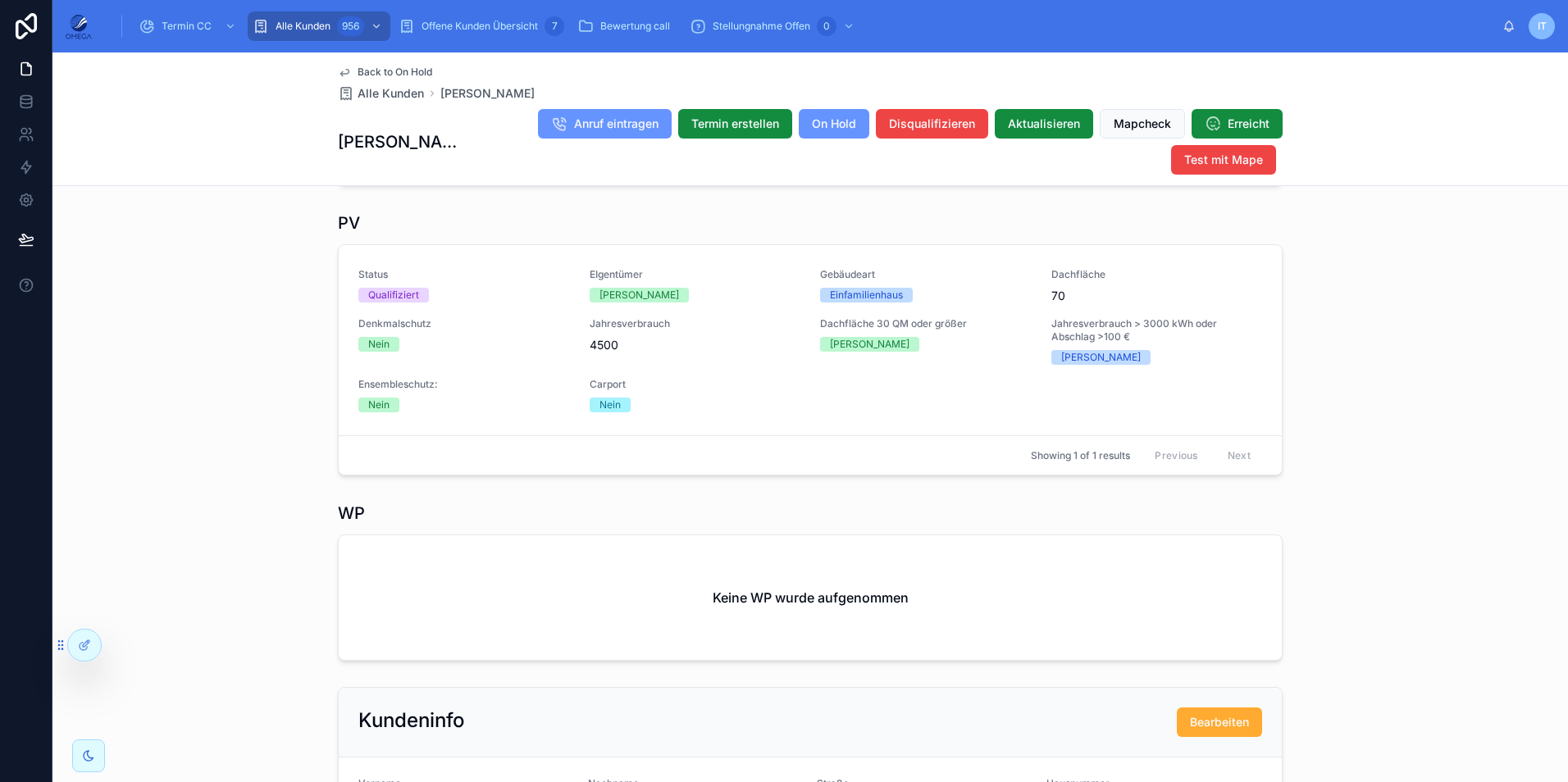
click at [382, 68] on span "Back to On Hold" at bounding box center [395, 72] width 75 height 13
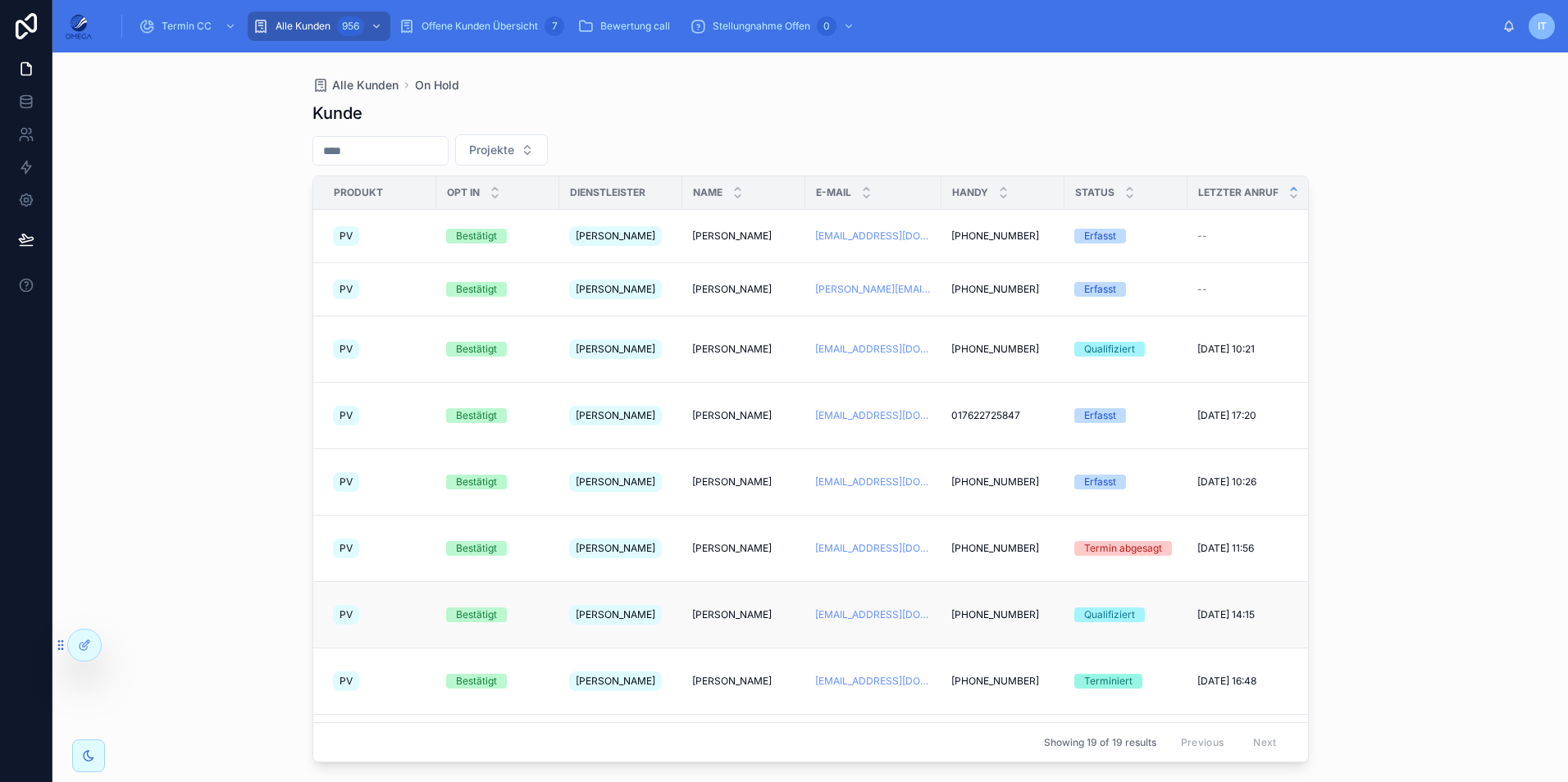
click at [718, 582] on td "[PERSON_NAME] [PERSON_NAME]" at bounding box center [744, 615] width 123 height 66
click at [733, 609] on span "[PERSON_NAME]" at bounding box center [732, 615] width 80 height 13
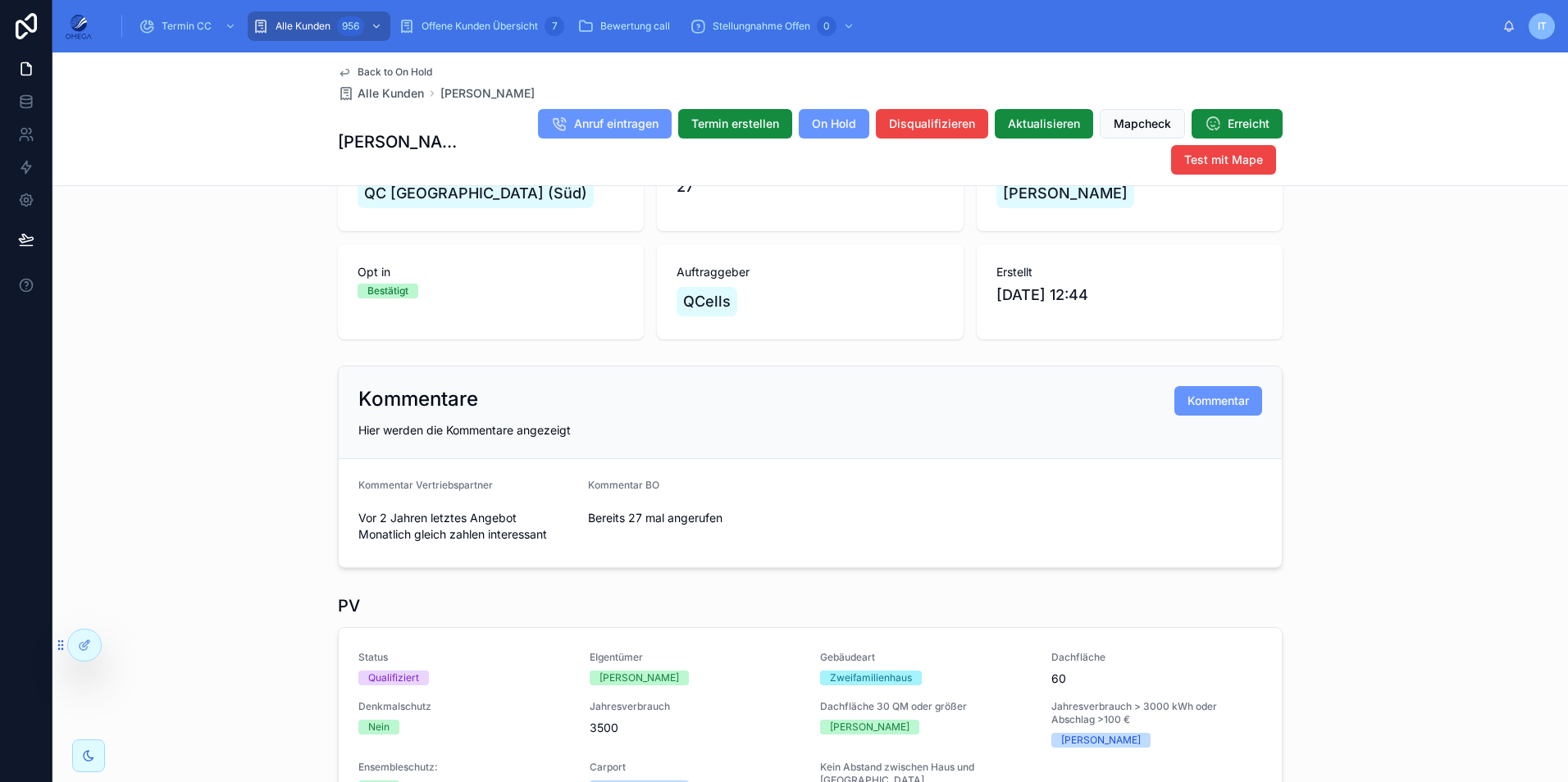
scroll to position [278, 0]
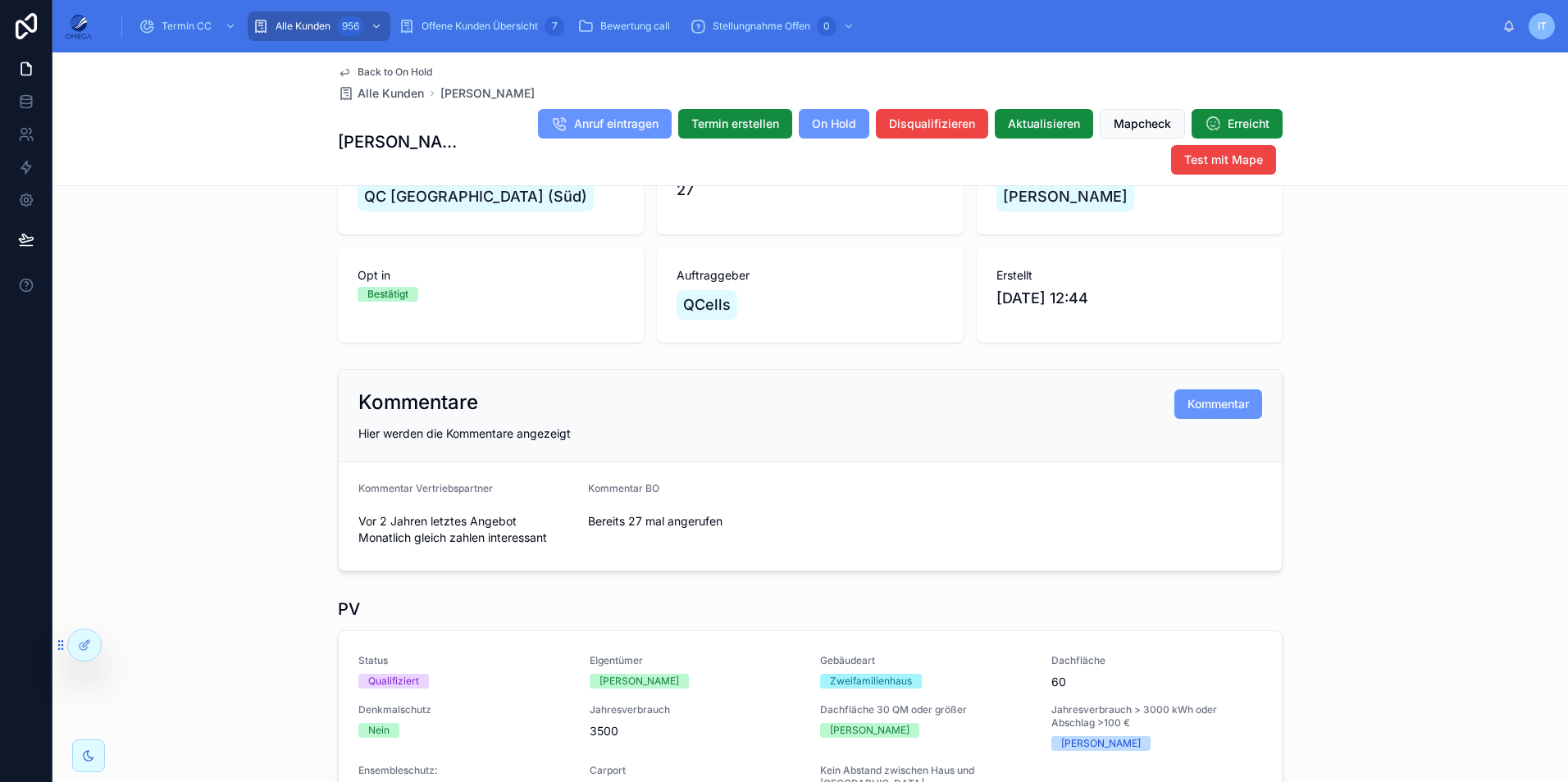
click at [372, 68] on span "Back to On Hold" at bounding box center [395, 72] width 75 height 13
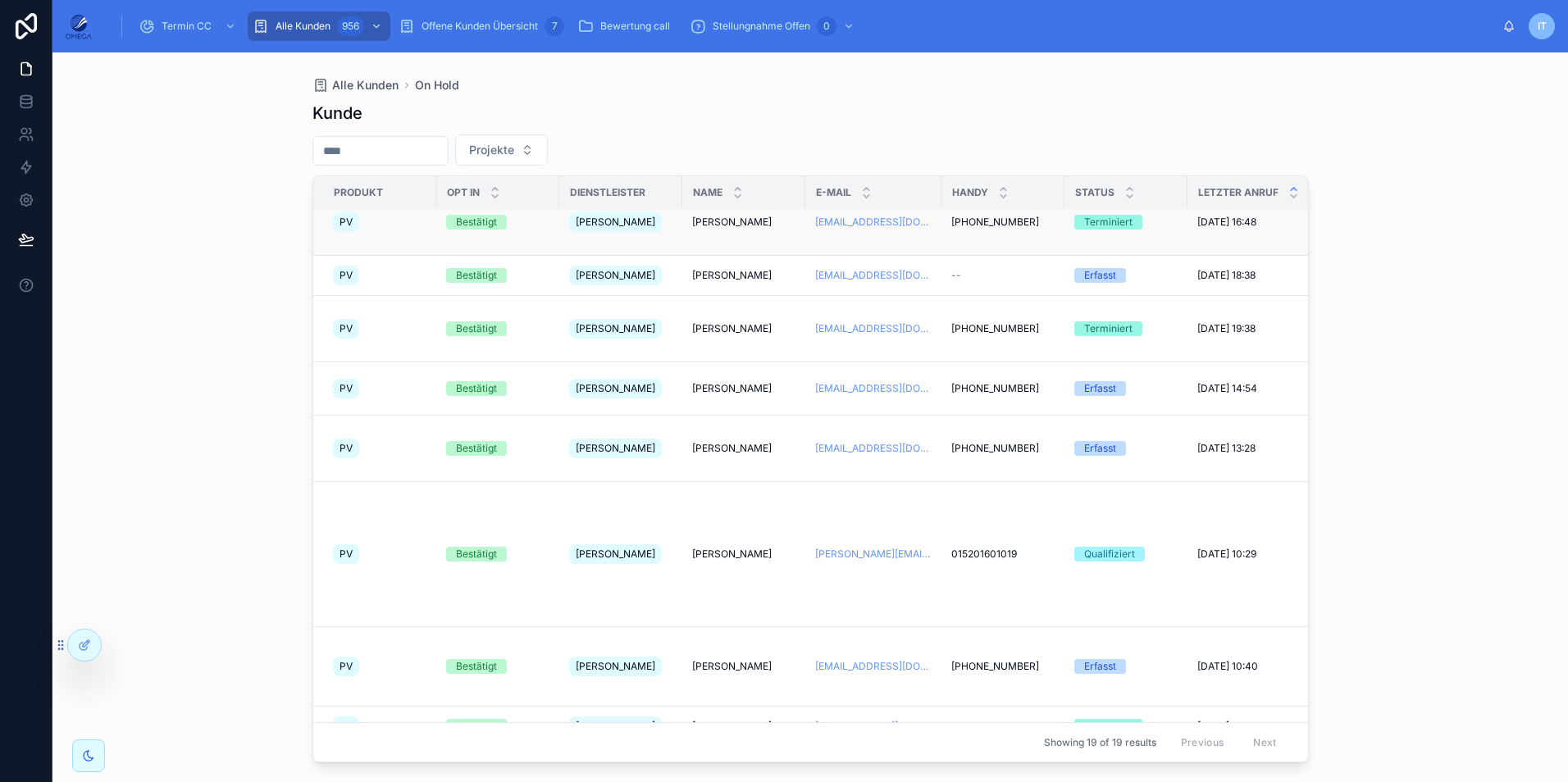
scroll to position [459, 0]
click at [745, 774] on span "[PERSON_NAME]" at bounding box center [732, 780] width 80 height 13
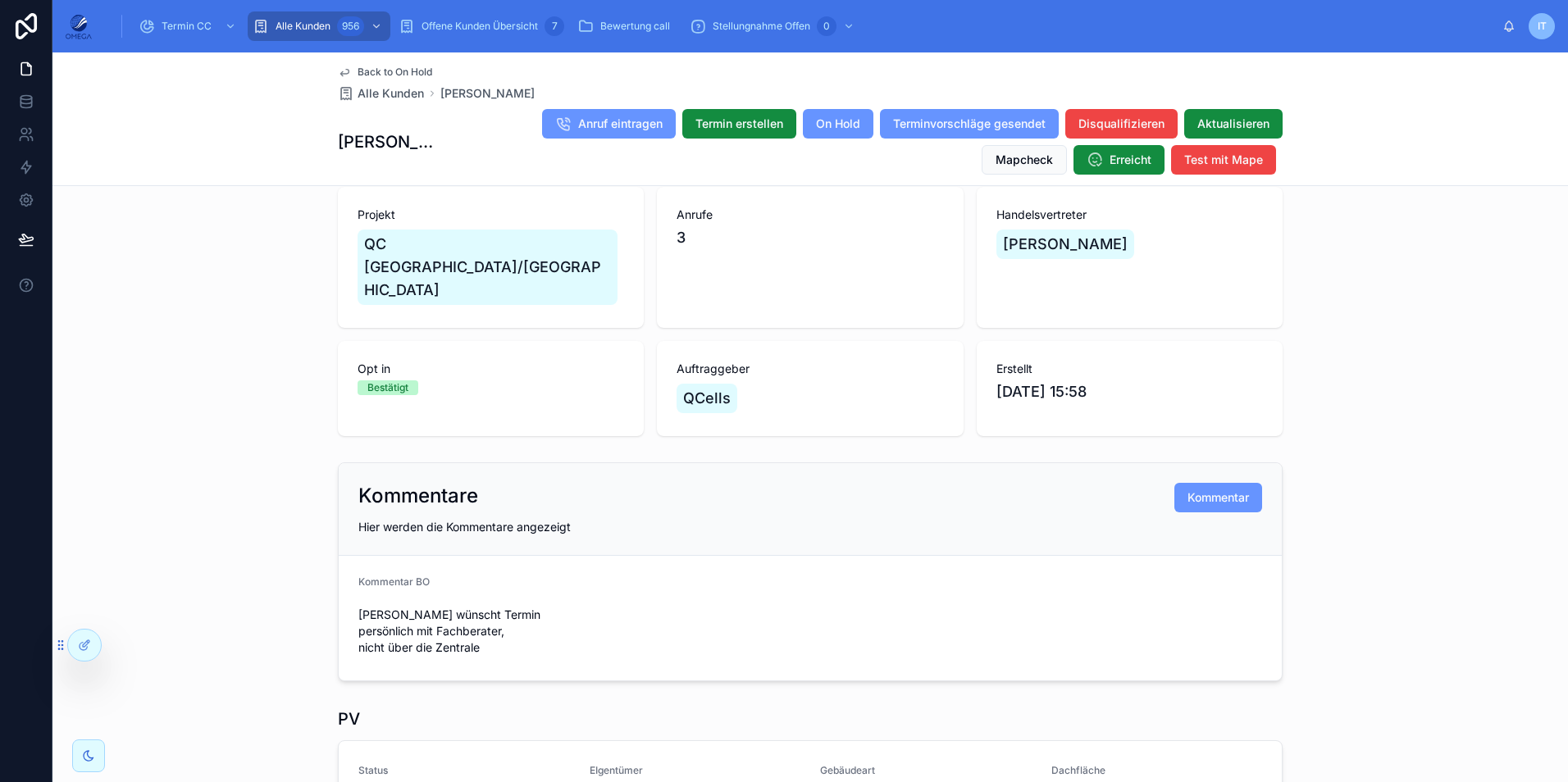
scroll to position [82, 0]
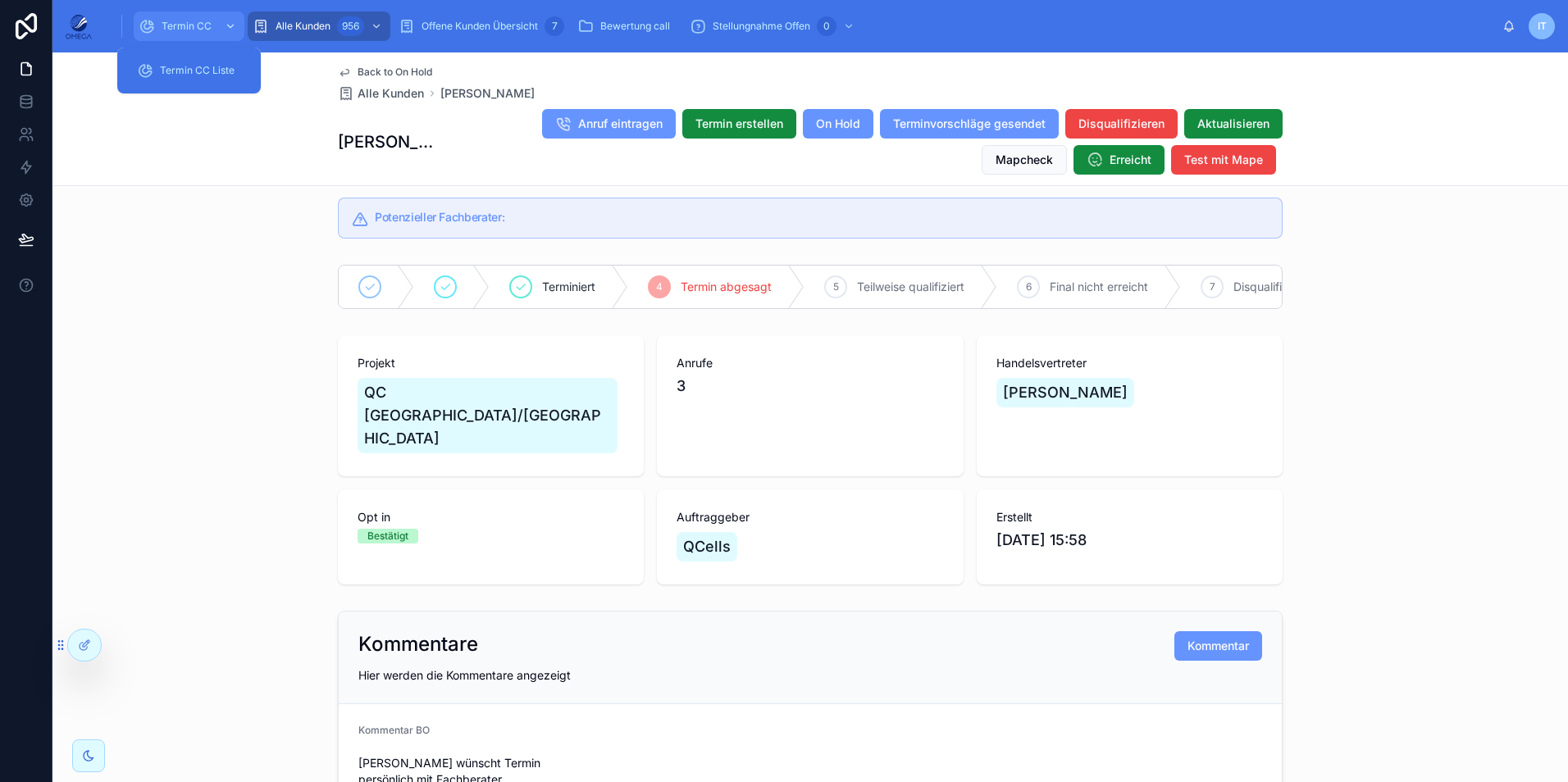
click at [205, 22] on span "Termin CC" at bounding box center [186, 27] width 50 height 13
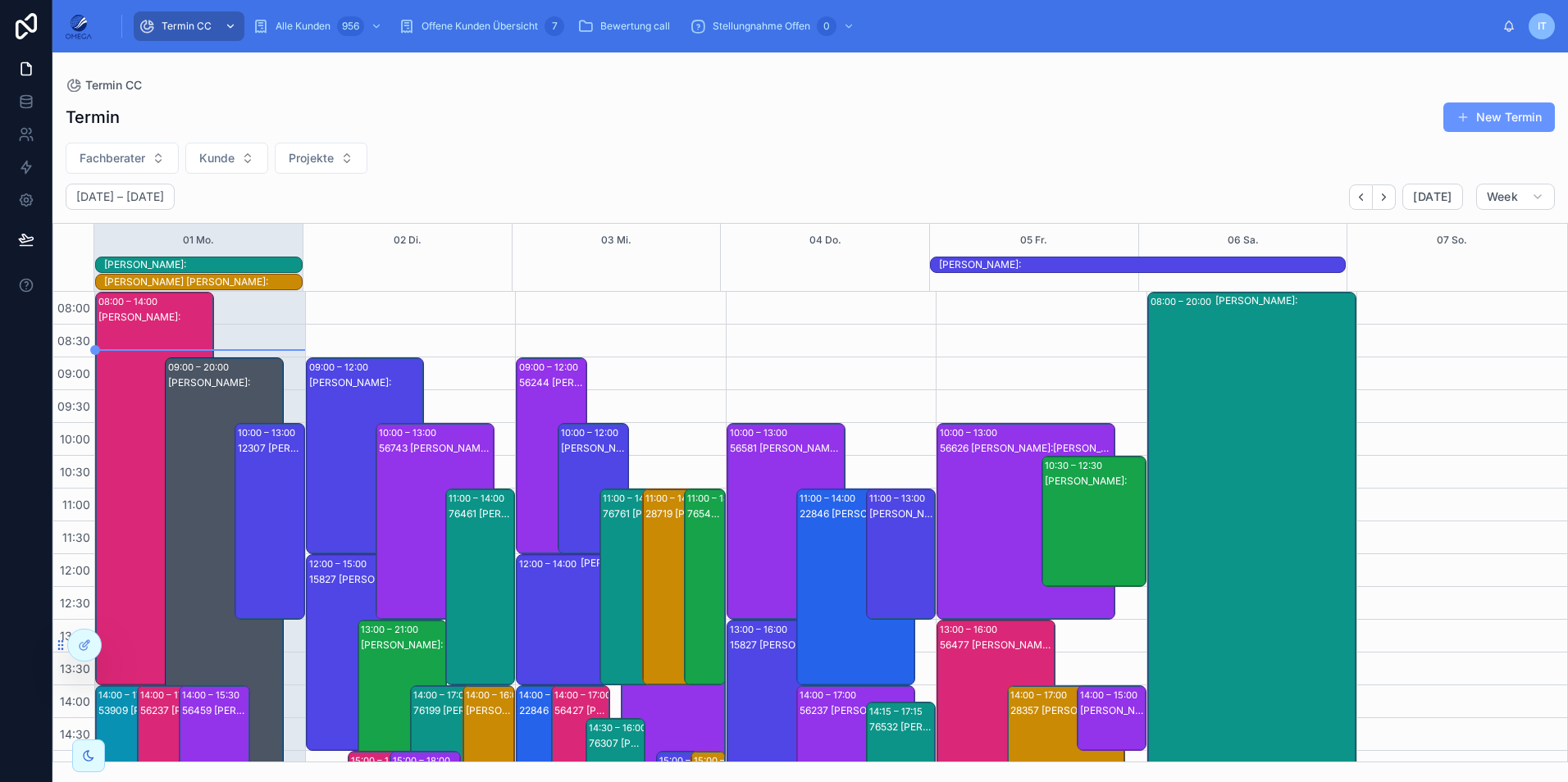
scroll to position [383, 0]
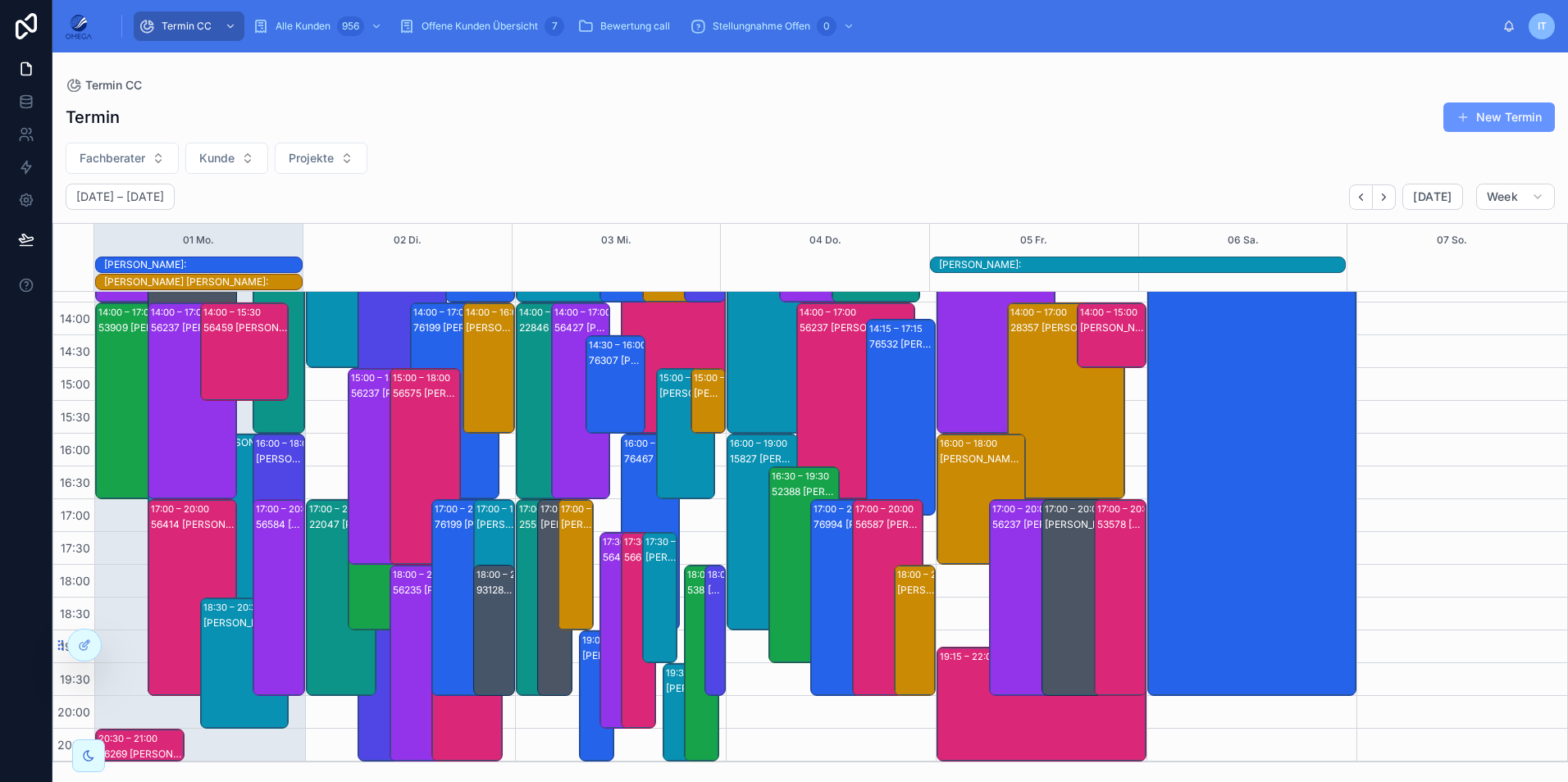
click at [271, 152] on div "Fachberater [PERSON_NAME] Projekte" at bounding box center [809, 158] width 1515 height 31
click at [317, 152] on span "Projekte" at bounding box center [311, 158] width 45 height 17
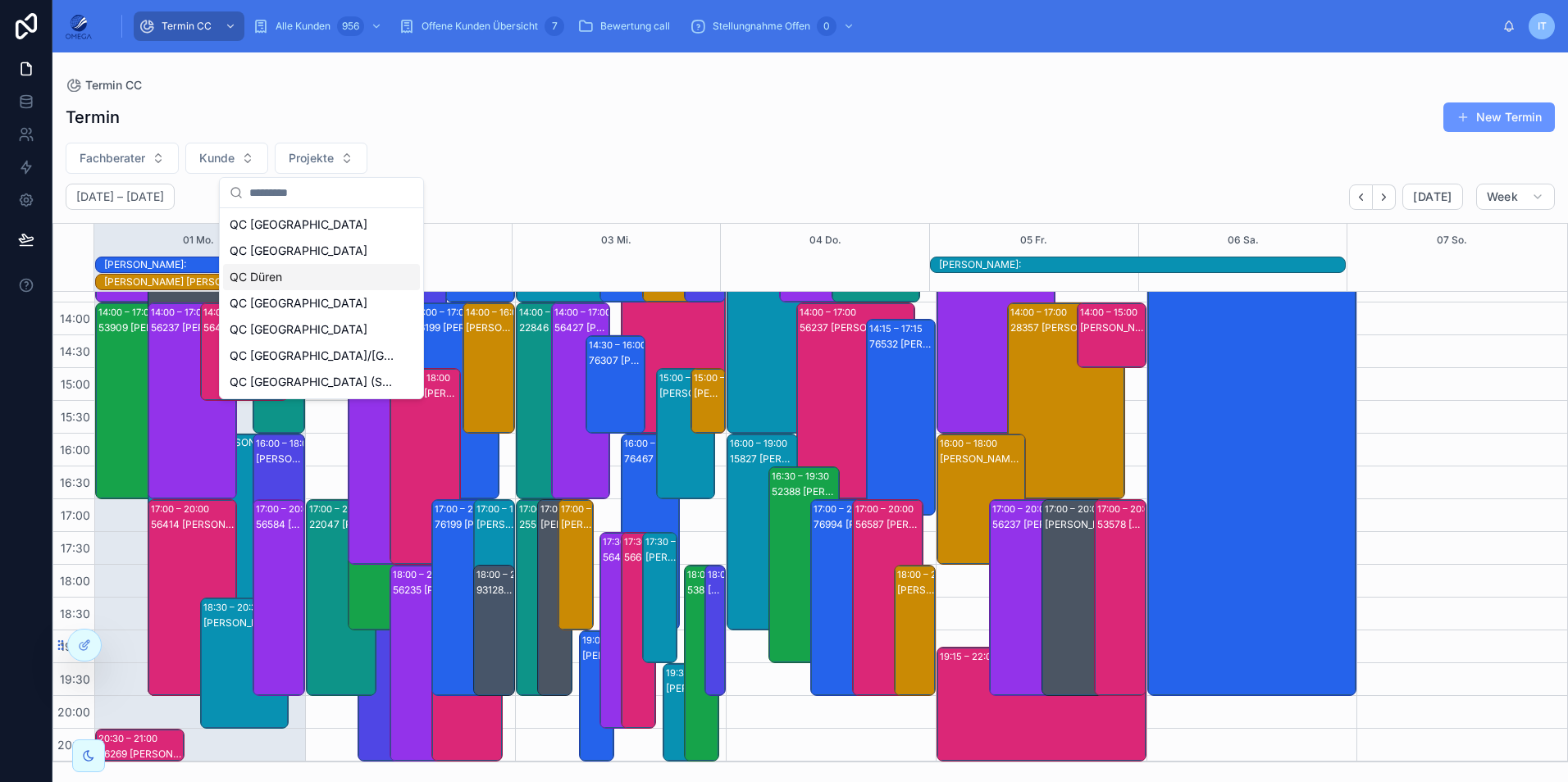
click at [293, 283] on div "QC Düren" at bounding box center [321, 278] width 197 height 27
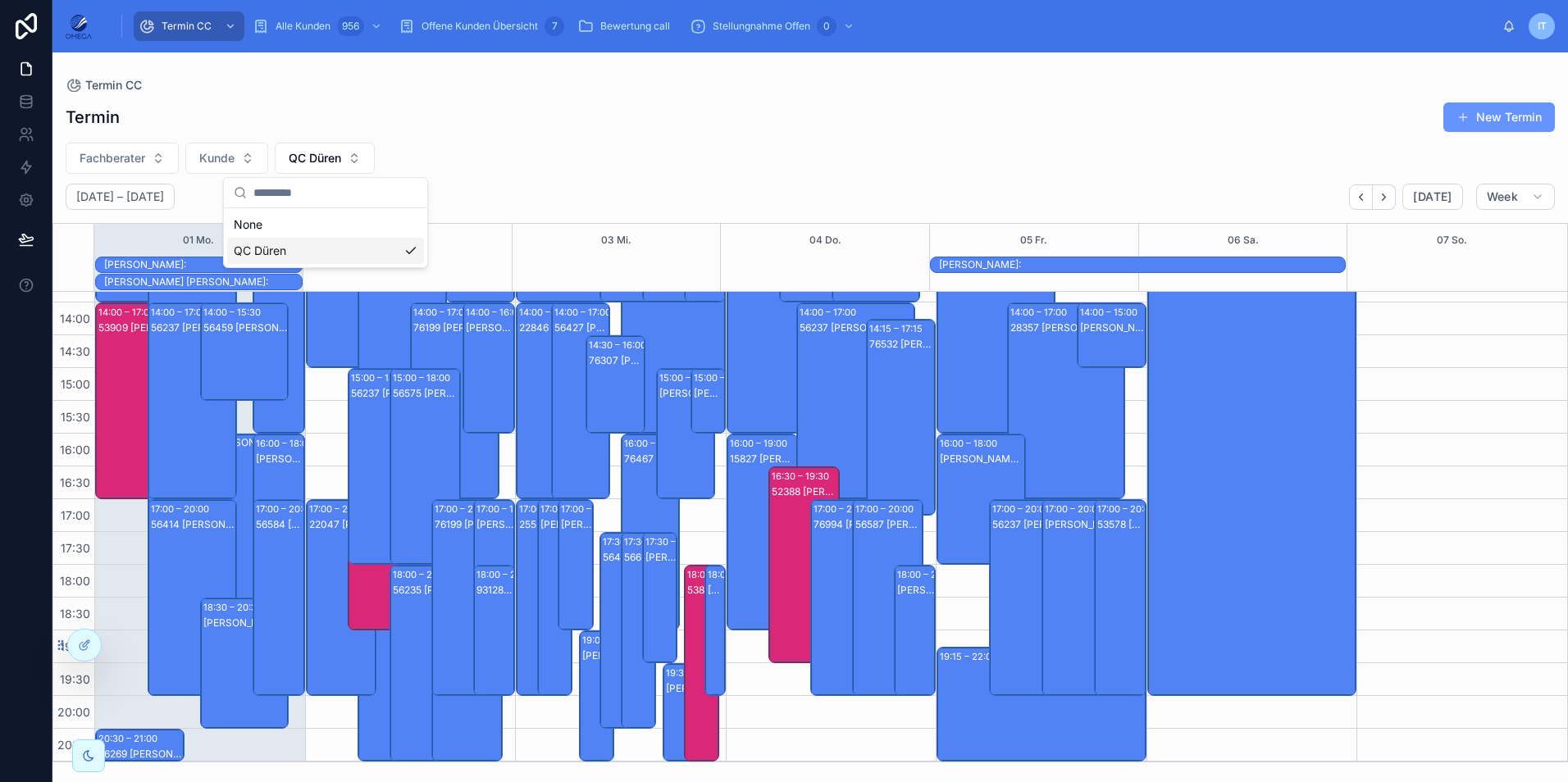
scroll to position [349, 0]
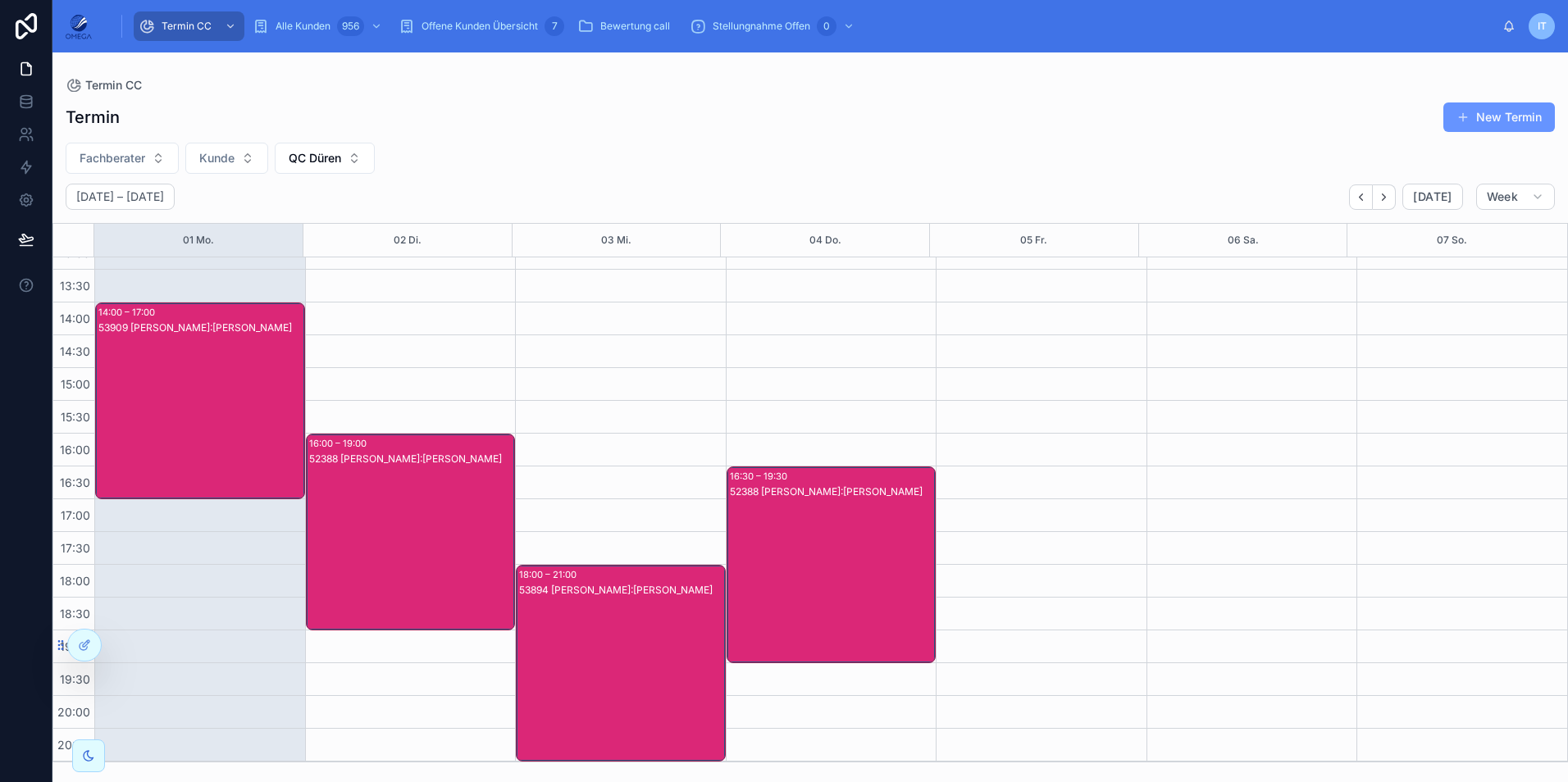
click at [857, 575] on div "52388 [PERSON_NAME]:[PERSON_NAME]" at bounding box center [832, 582] width 205 height 194
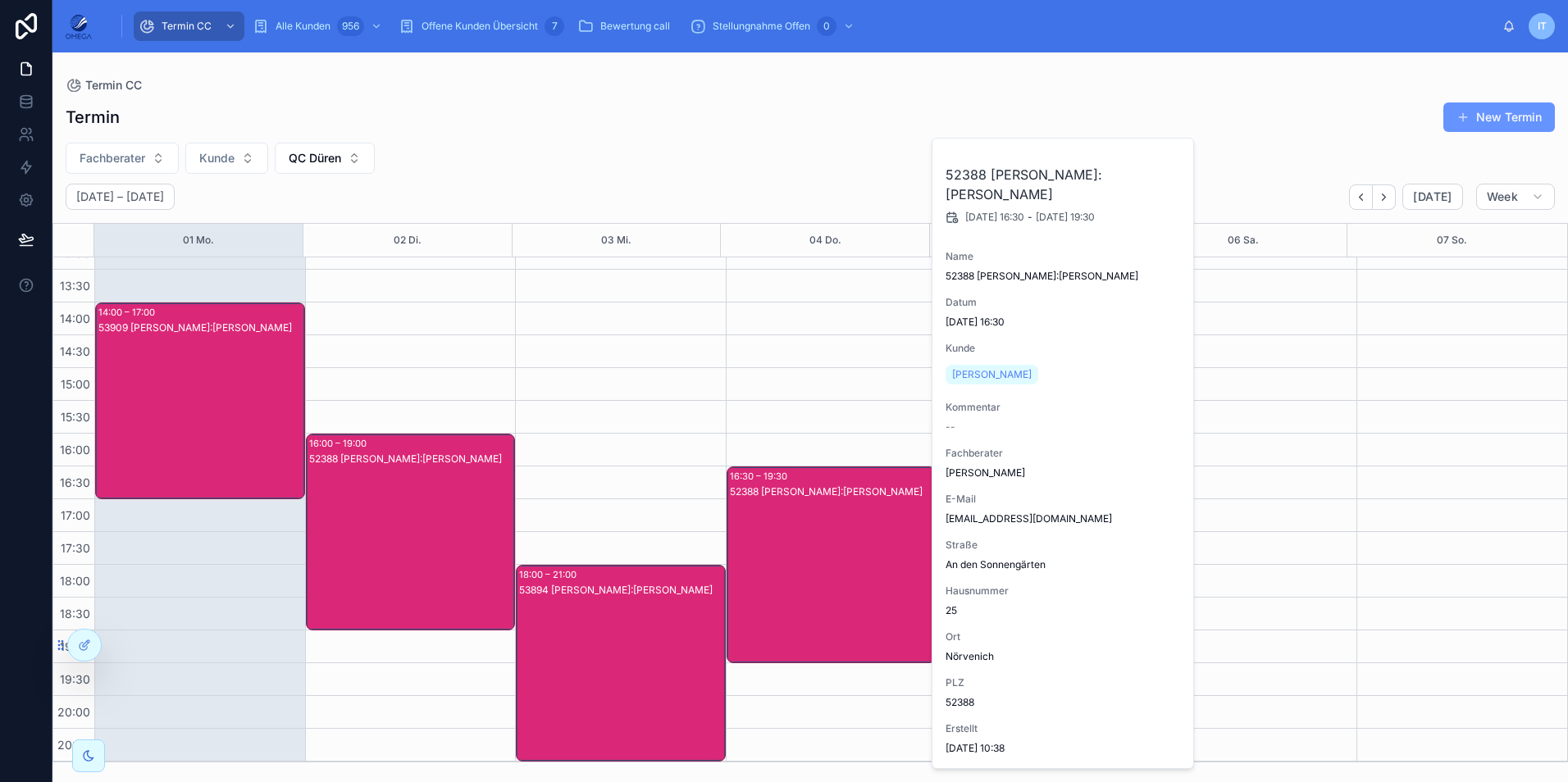
click at [857, 575] on div "52388 [PERSON_NAME]:[PERSON_NAME]" at bounding box center [832, 582] width 205 height 194
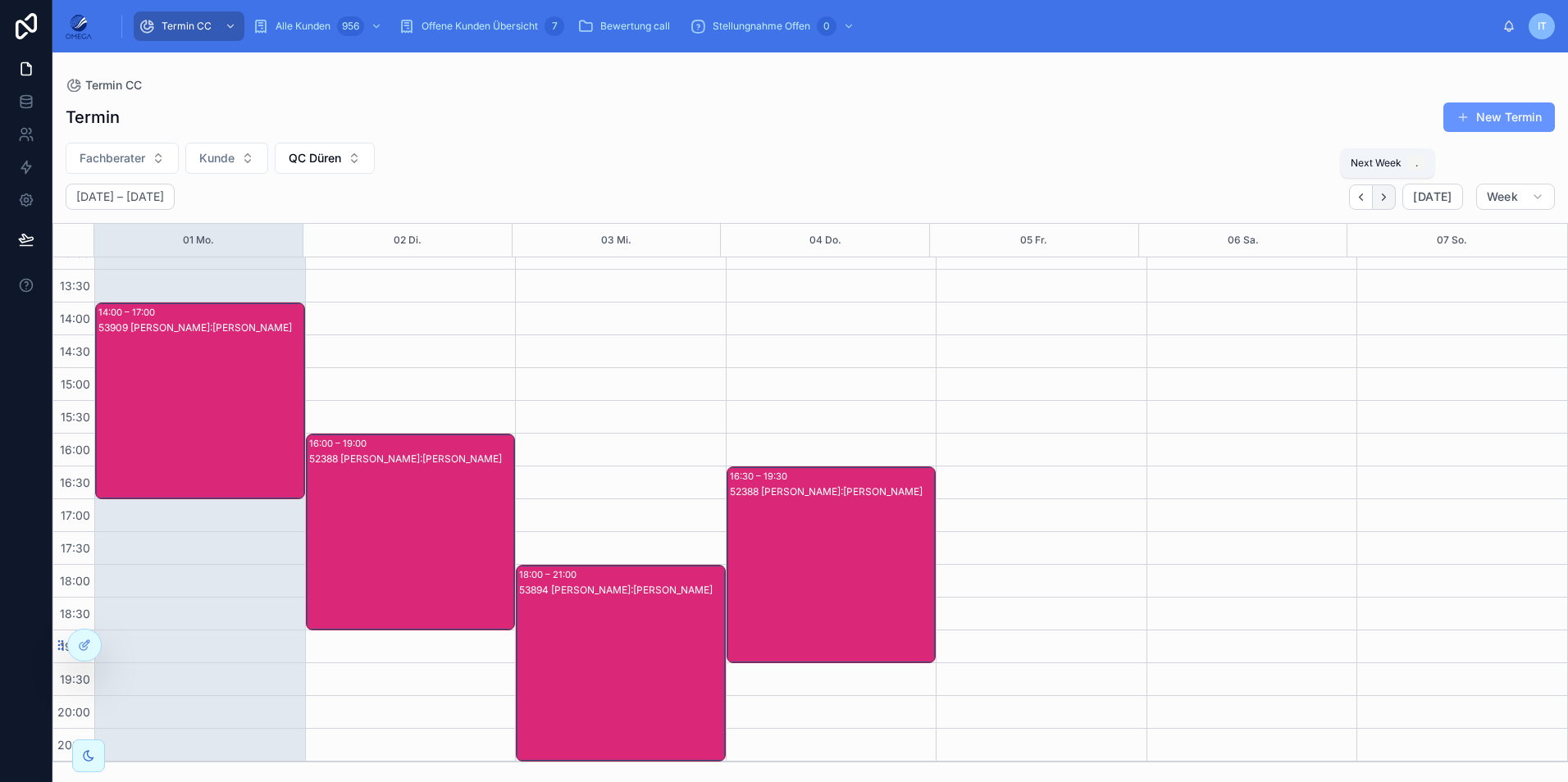
click at [1386, 203] on icon "Next" at bounding box center [1383, 197] width 12 height 12
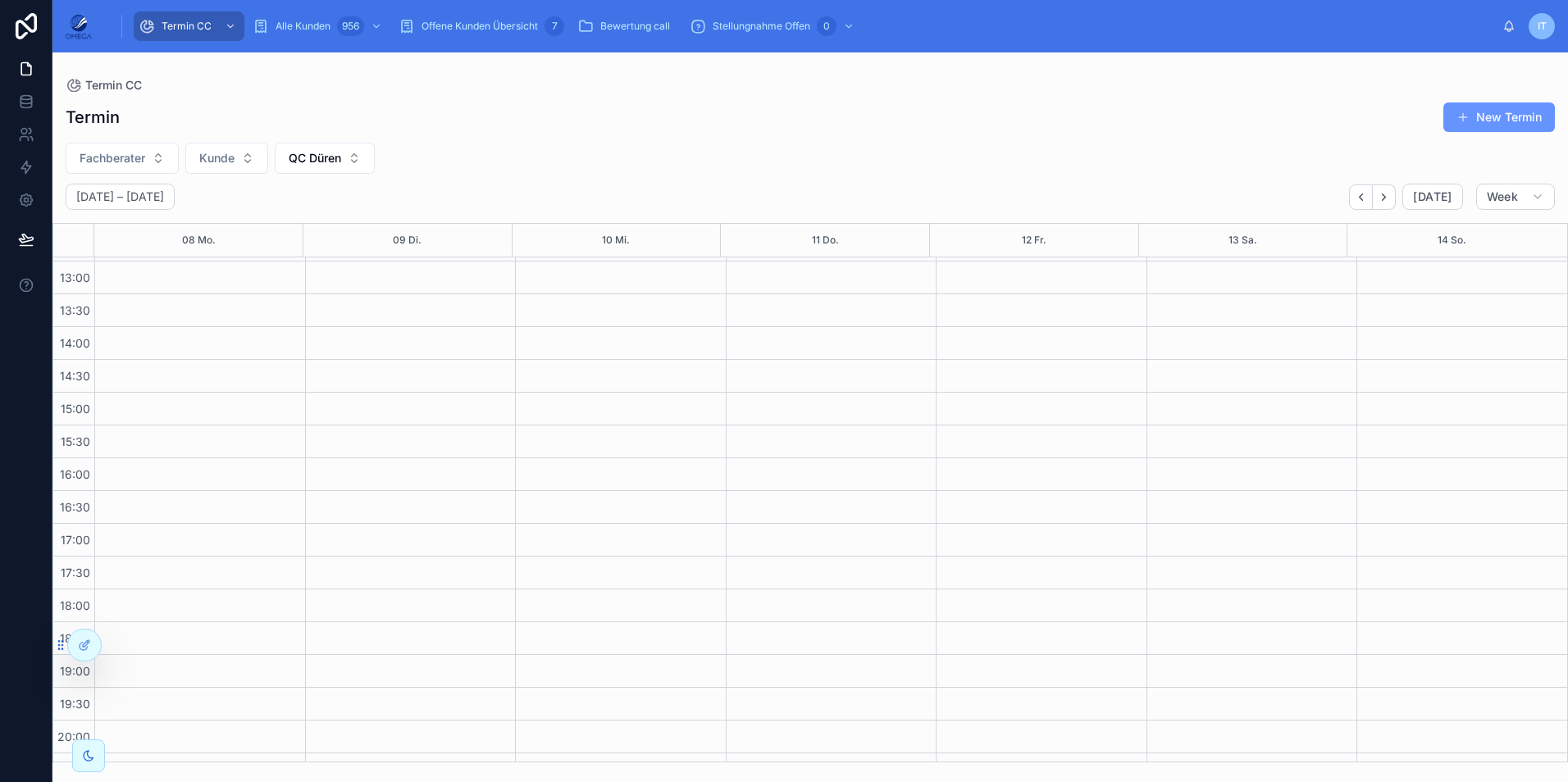
scroll to position [349, 0]
click at [1383, 196] on icon "Next" at bounding box center [1383, 197] width 12 height 12
click at [1387, 202] on icon "Next" at bounding box center [1383, 197] width 12 height 12
click at [1390, 198] on icon "Next" at bounding box center [1383, 197] width 12 height 12
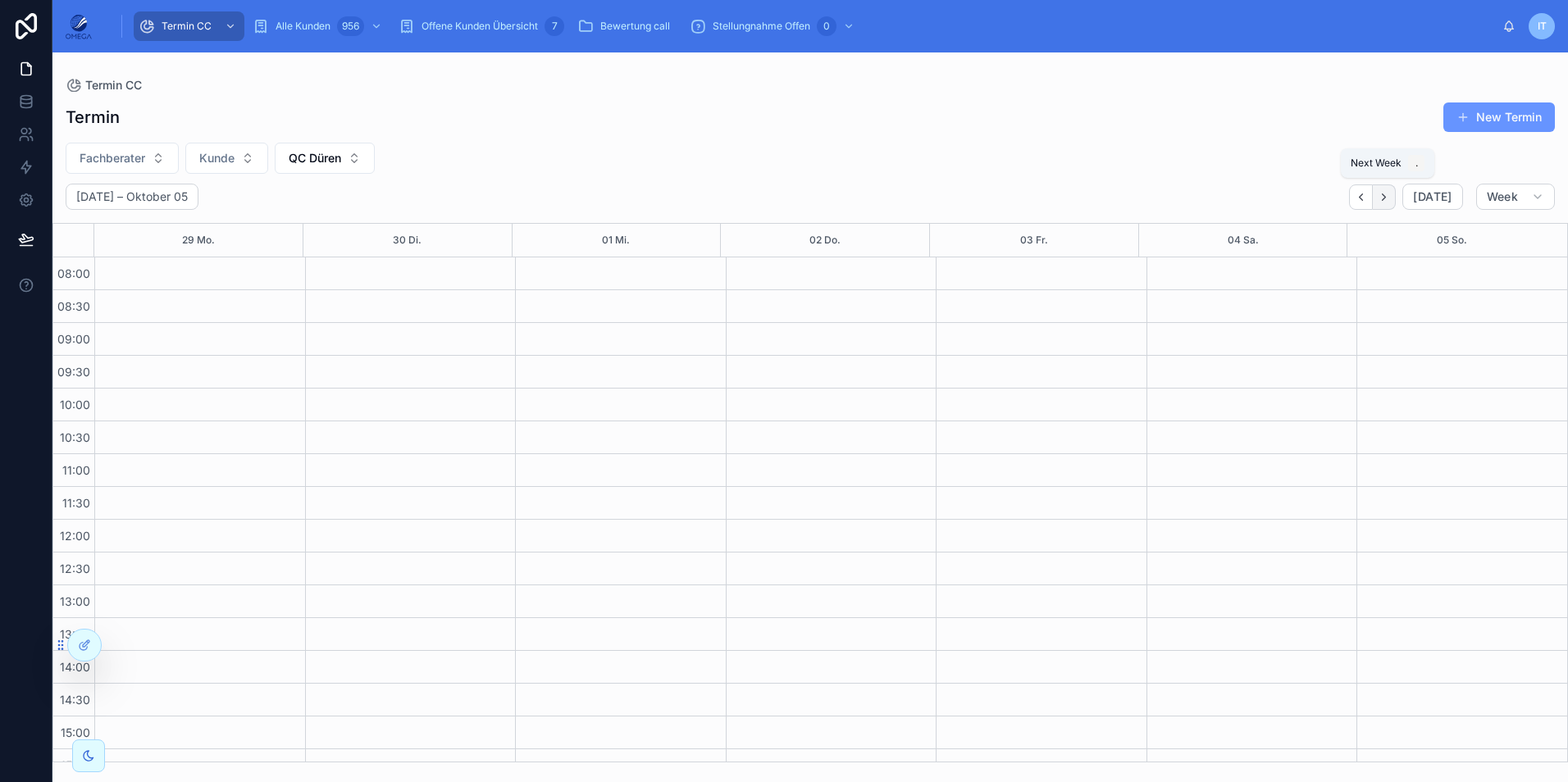
click at [1390, 203] on icon "Next" at bounding box center [1383, 197] width 12 height 12
click at [1362, 198] on icon "Back" at bounding box center [1360, 197] width 12 height 12
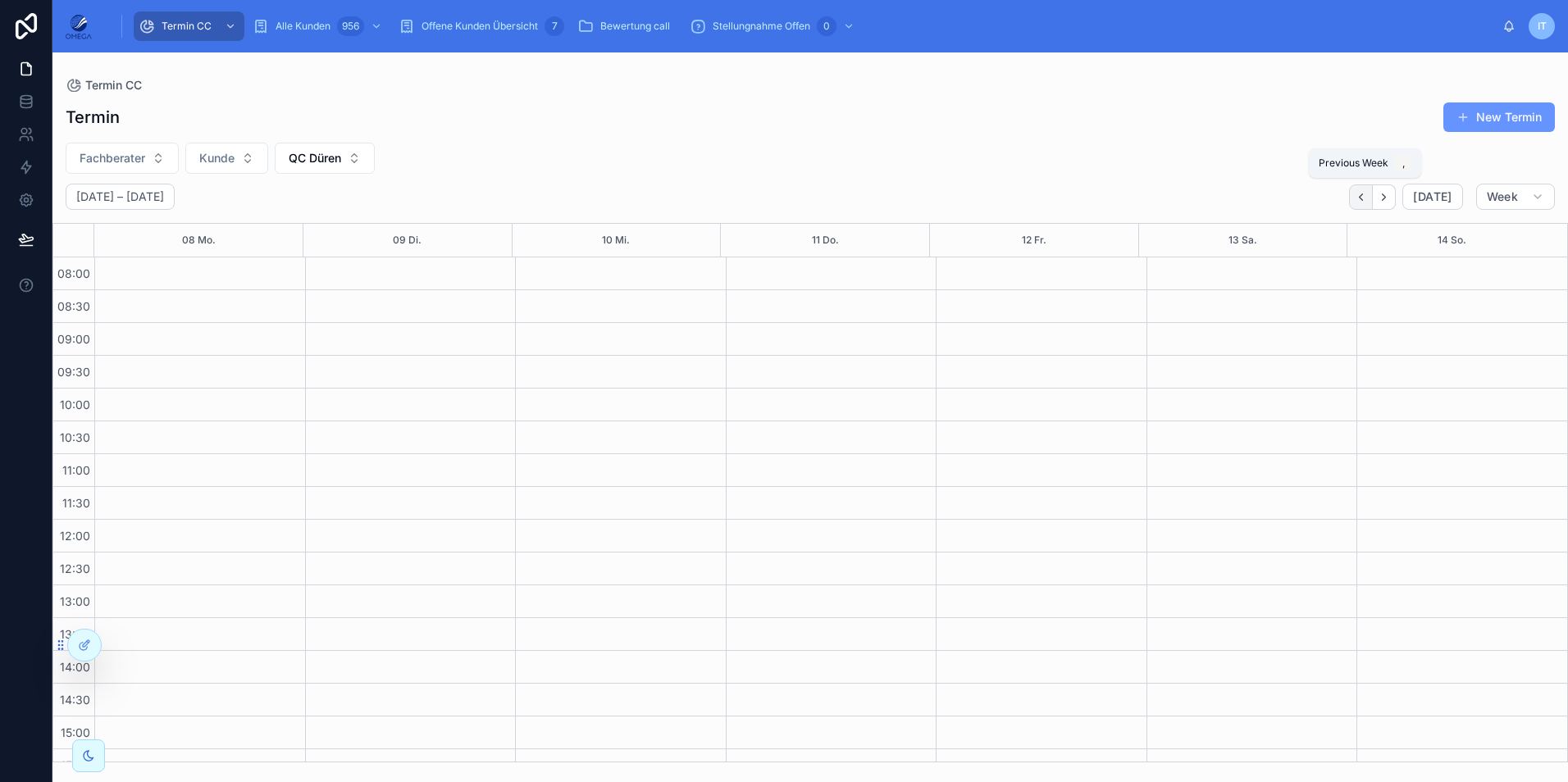
click at [1362, 199] on icon "Back" at bounding box center [1360, 197] width 12 height 12
